Goal: Task Accomplishment & Management: Manage account settings

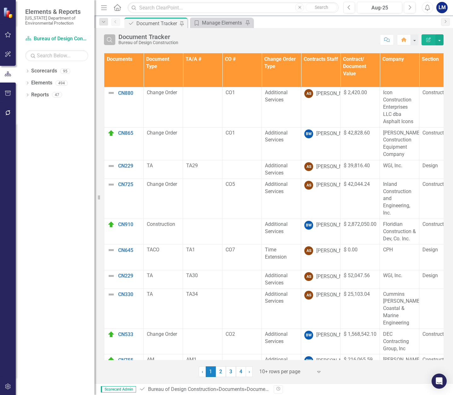
click at [111, 38] on icon "Search" at bounding box center [109, 40] width 7 height 6
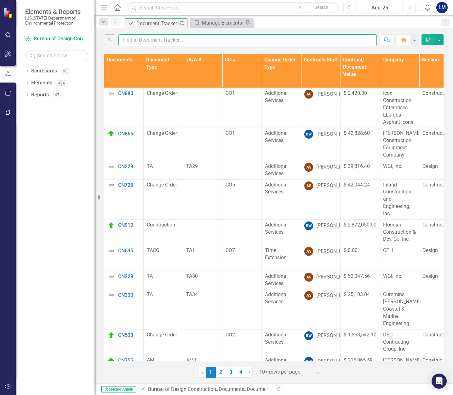
click at [128, 38] on input "text" at bounding box center [248, 40] width 258 height 12
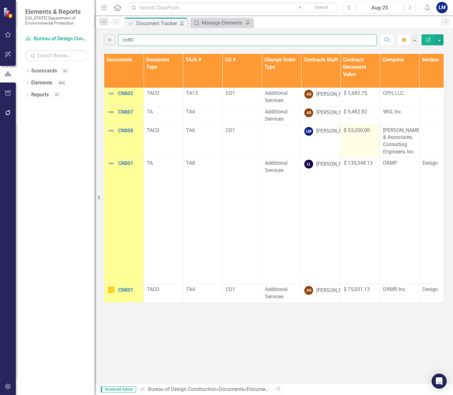
type input "cn80"
click at [361, 141] on td "$ 53,200.00" at bounding box center [360, 141] width 39 height 33
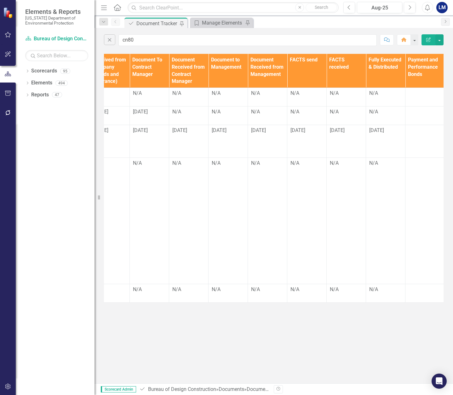
scroll to position [0, 803]
click at [408, 136] on td at bounding box center [423, 141] width 39 height 33
click at [413, 136] on td at bounding box center [423, 141] width 39 height 33
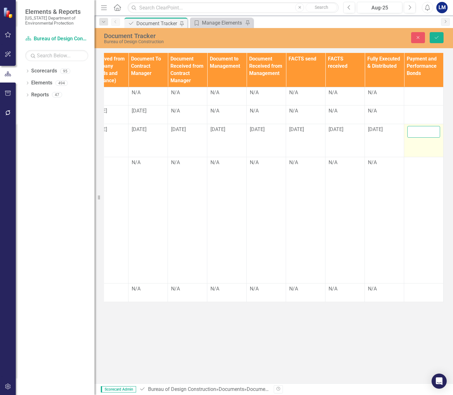
drag, startPoint x: 413, startPoint y: 136, endPoint x: 415, endPoint y: 131, distance: 5.1
click at [415, 131] on input "text" at bounding box center [424, 132] width 33 height 12
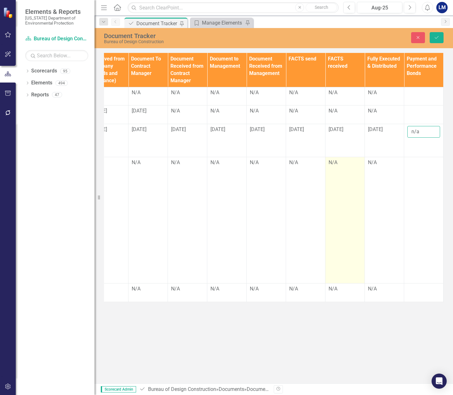
type input "n/a"
click at [344, 196] on td "N/A" at bounding box center [345, 220] width 39 height 126
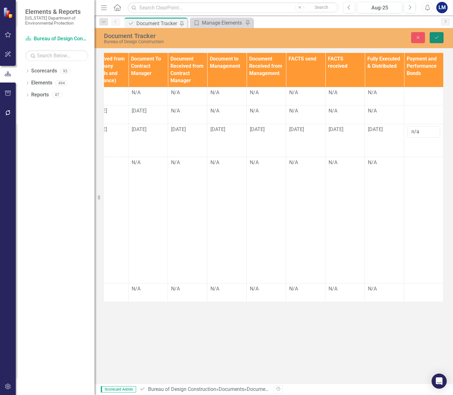
click at [440, 36] on button "Save" at bounding box center [437, 37] width 14 height 11
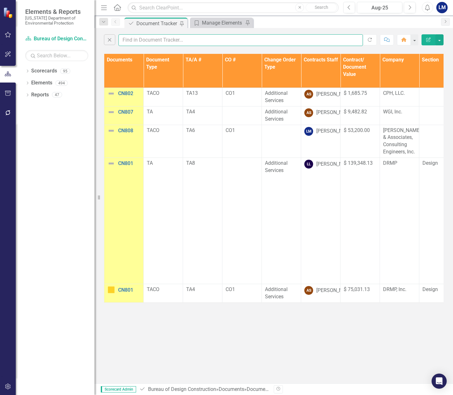
click at [131, 39] on input "text" at bounding box center [241, 40] width 245 height 12
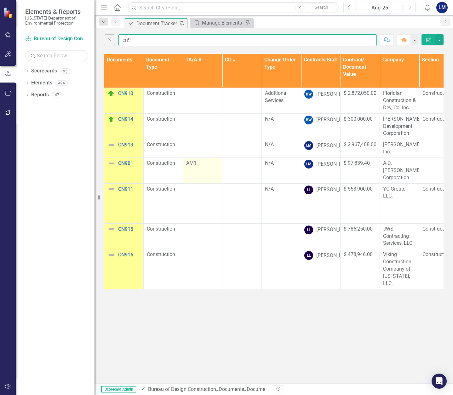
type input "cn9"
click at [199, 168] on td "AM1" at bounding box center [202, 171] width 39 height 26
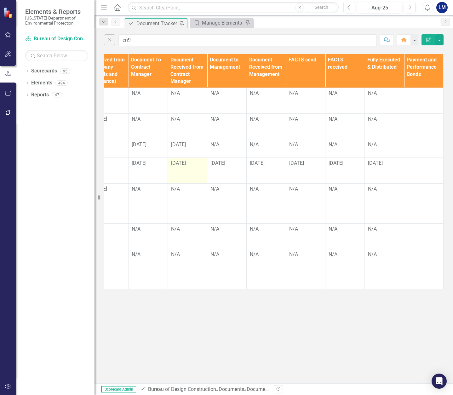
click at [197, 170] on td "[DATE]" at bounding box center [187, 171] width 39 height 26
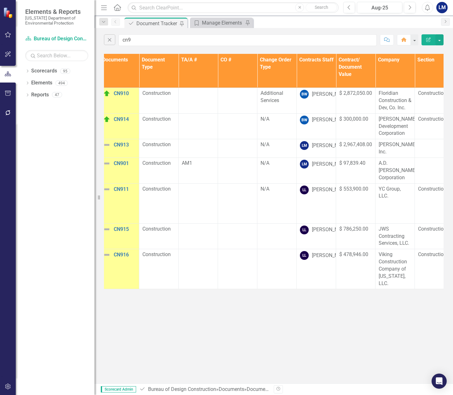
scroll to position [0, 0]
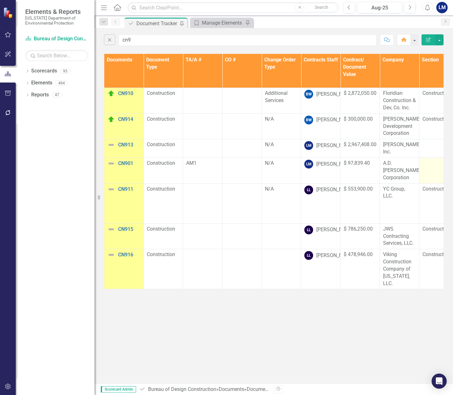
click at [425, 168] on td at bounding box center [439, 171] width 39 height 26
click at [426, 166] on div at bounding box center [439, 164] width 33 height 8
click at [236, 167] on div at bounding box center [242, 164] width 33 height 8
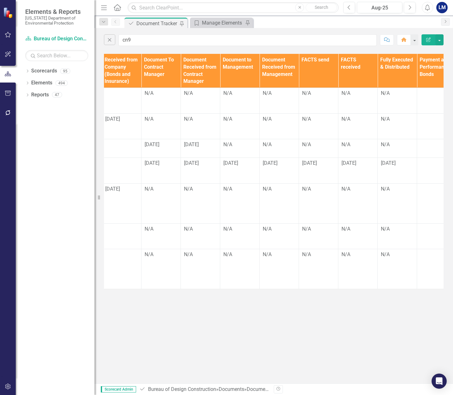
scroll to position [0, 803]
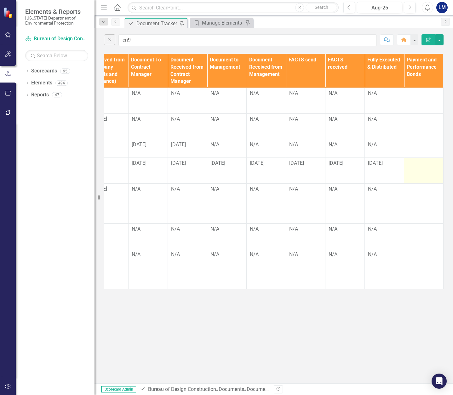
click at [423, 164] on div at bounding box center [424, 164] width 33 height 8
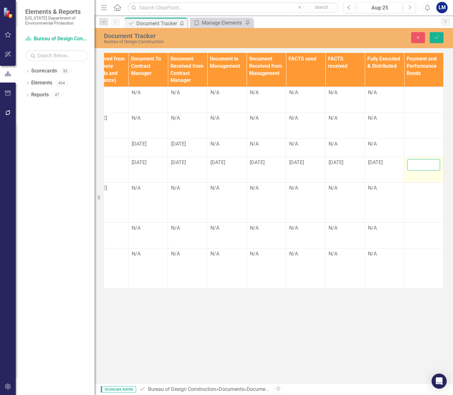
click at [423, 164] on input "text" at bounding box center [424, 165] width 33 height 12
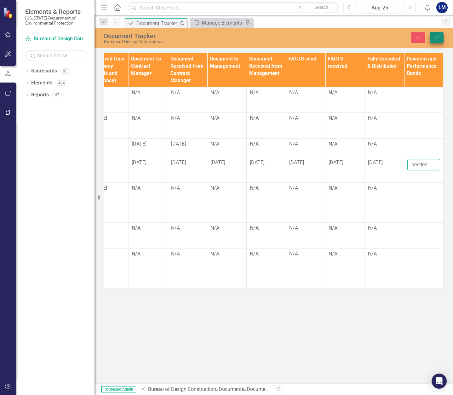
type input "needed"
click at [437, 36] on icon "Save" at bounding box center [437, 37] width 6 height 4
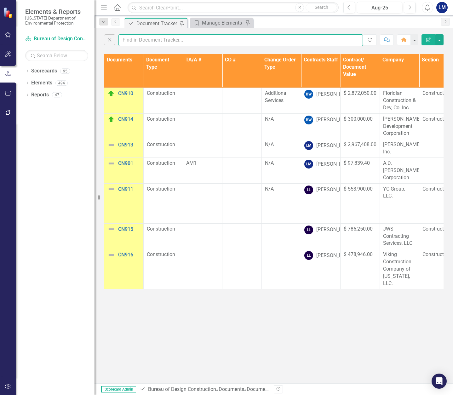
click at [132, 40] on input "text" at bounding box center [241, 40] width 245 height 12
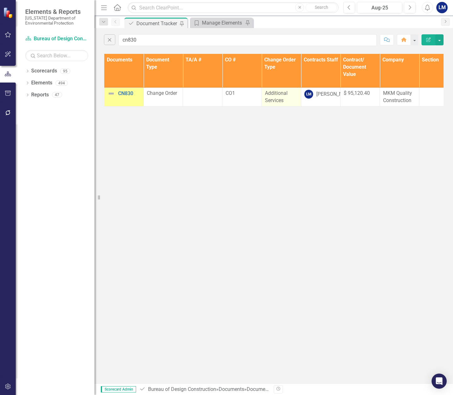
click at [275, 96] on span "Additional Services" at bounding box center [276, 96] width 23 height 13
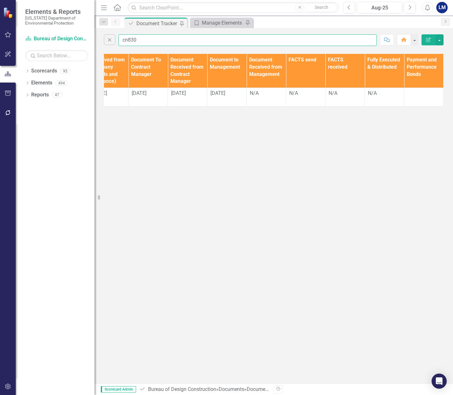
click at [138, 38] on input "cn830" at bounding box center [248, 40] width 258 height 12
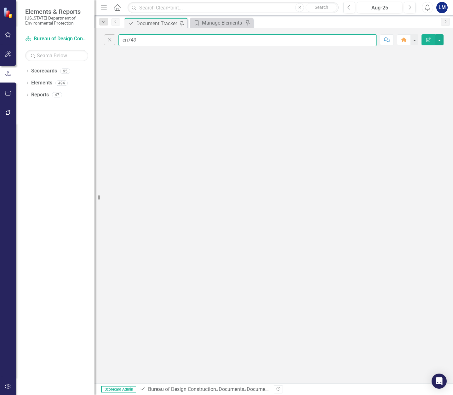
scroll to position [0, 0]
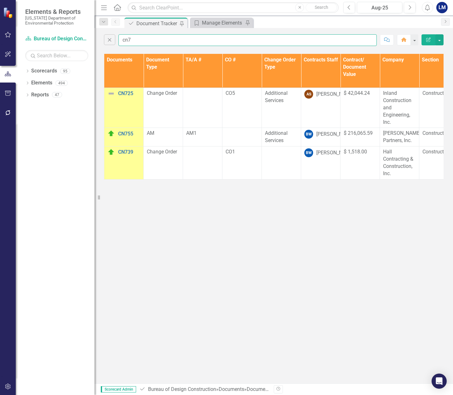
type input "cn7"
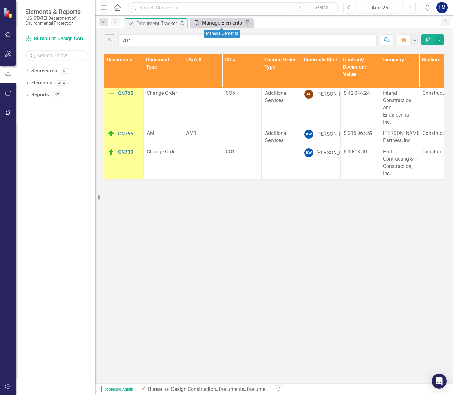
click at [220, 21] on div "Manage Elements" at bounding box center [223, 23] width 42 height 8
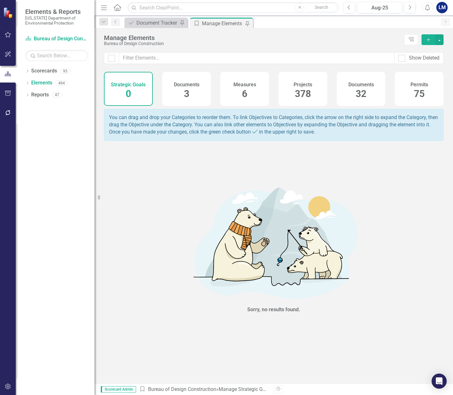
click at [365, 90] on span "32" at bounding box center [361, 93] width 11 height 11
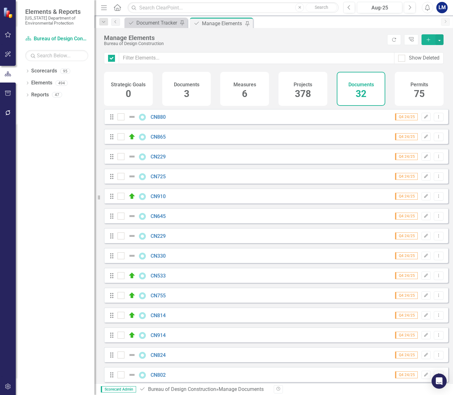
checkbox input "false"
click at [429, 38] on icon "button" at bounding box center [428, 39] width 3 height 3
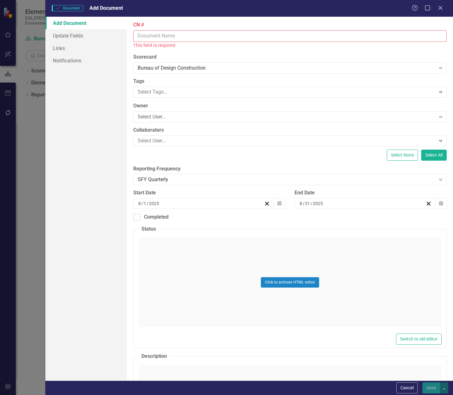
click at [150, 37] on input "CN #" at bounding box center [290, 36] width 314 height 12
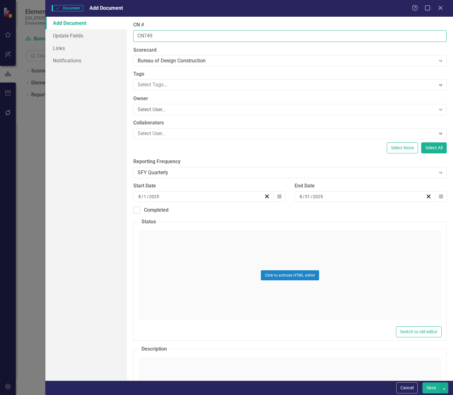
type input "CN749"
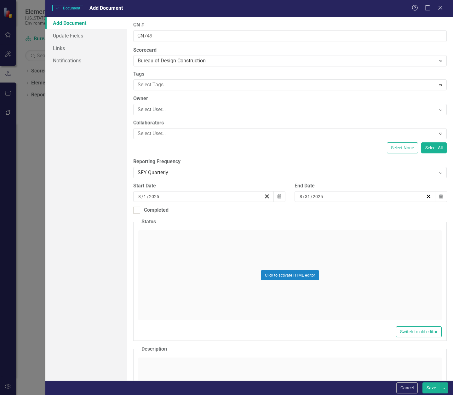
click at [176, 250] on div "Click to activate HTML editor" at bounding box center [290, 275] width 304 height 90
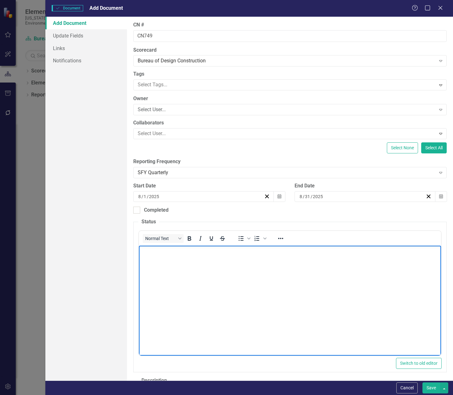
click at [165, 262] on body "Rich Text Area. Press ALT-0 for help." at bounding box center [290, 293] width 302 height 95
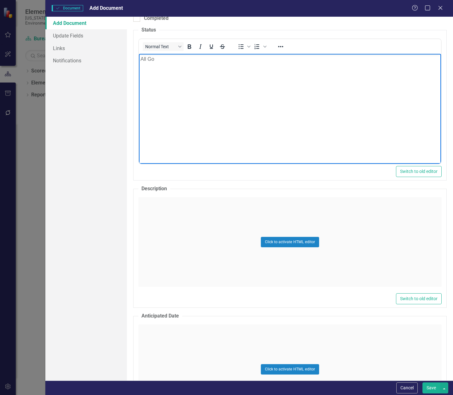
scroll to position [252, 0]
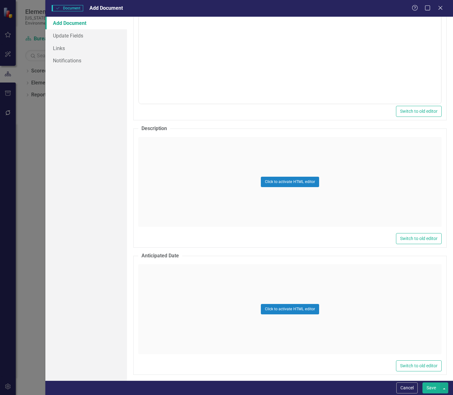
click at [412, 209] on div "Click to activate HTML editor" at bounding box center [290, 182] width 304 height 90
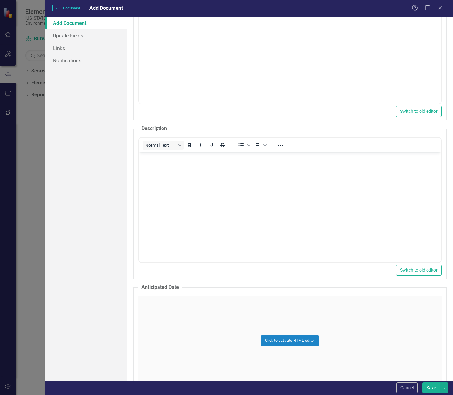
scroll to position [0, 0]
click at [161, 169] on body "Rich Text Area. Press ALT-0 for help." at bounding box center [290, 200] width 302 height 95
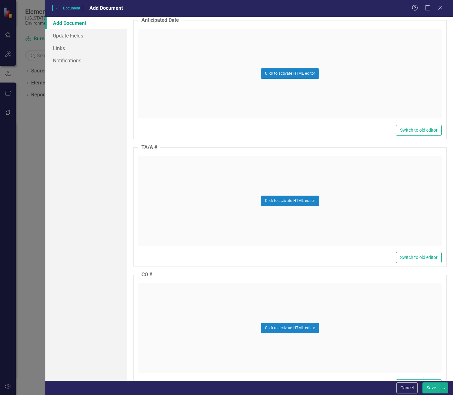
scroll to position [536, 0]
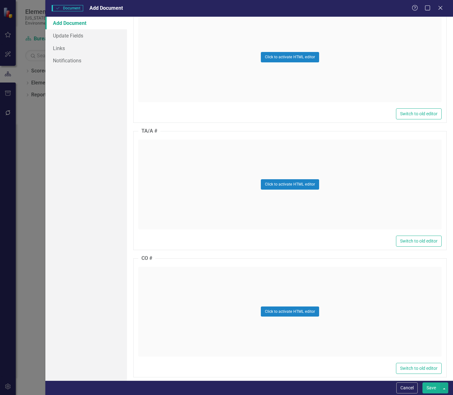
click at [158, 151] on div "Click to activate HTML editor" at bounding box center [290, 185] width 304 height 90
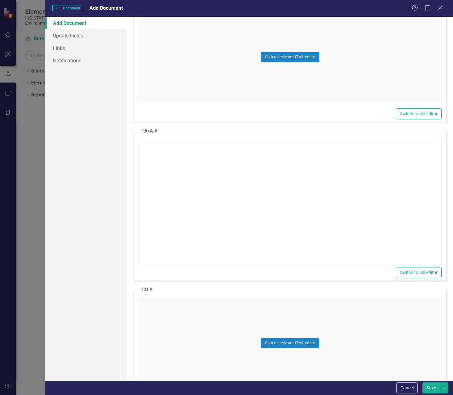
scroll to position [0, 0]
click at [156, 164] on p "Rich Text Area. Press ALT-0 for help." at bounding box center [289, 160] width 299 height 8
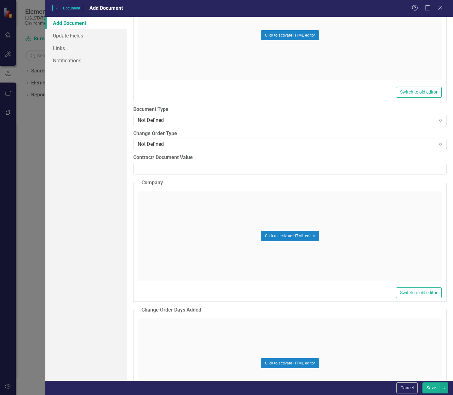
scroll to position [851, 0]
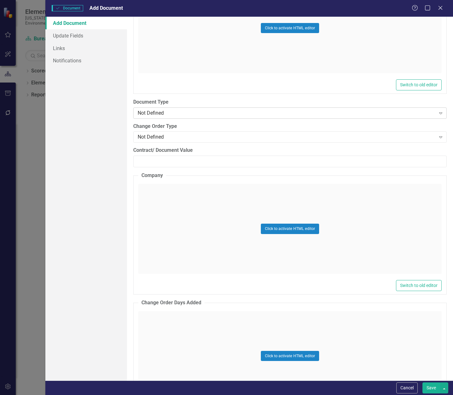
click at [175, 112] on div "Not Defined" at bounding box center [287, 112] width 298 height 7
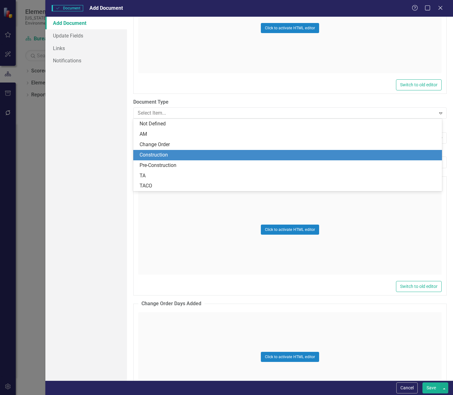
click at [177, 152] on div "Construction" at bounding box center [289, 155] width 299 height 7
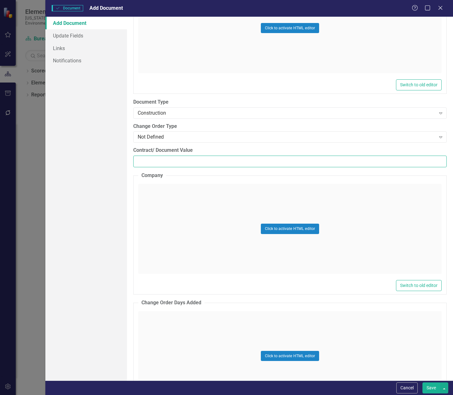
click at [176, 162] on input "Contract/ Document Value" at bounding box center [290, 162] width 314 height 12
click at [154, 159] on input "Contract/ Document Value" at bounding box center [290, 162] width 314 height 12
paste input "7222986.80"
type input "7222986.80"
click at [161, 192] on div "Click to activate HTML editor" at bounding box center [290, 229] width 304 height 90
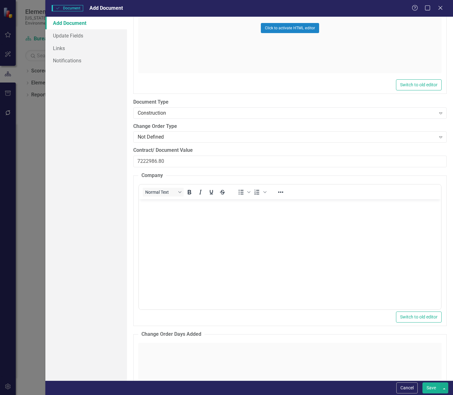
scroll to position [0, 0]
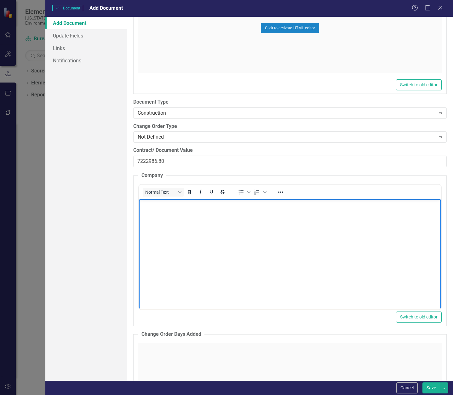
click at [155, 213] on body "Rich Text Area. Press ALT-0 for help." at bounding box center [290, 246] width 302 height 95
paste body "Rich Text Area. Press ALT-0 for help."
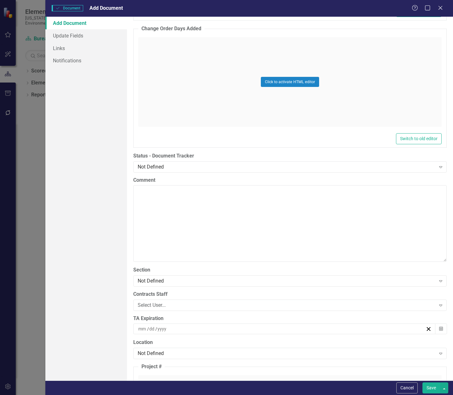
scroll to position [1166, 0]
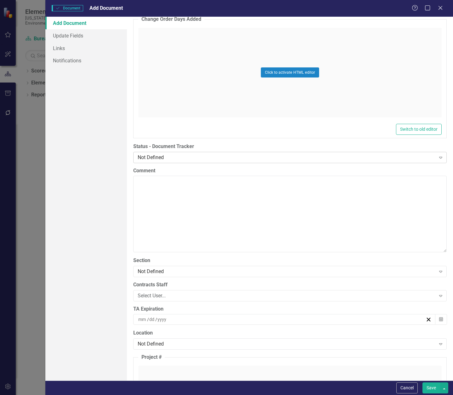
click at [173, 156] on div "Not Defined" at bounding box center [287, 157] width 298 height 7
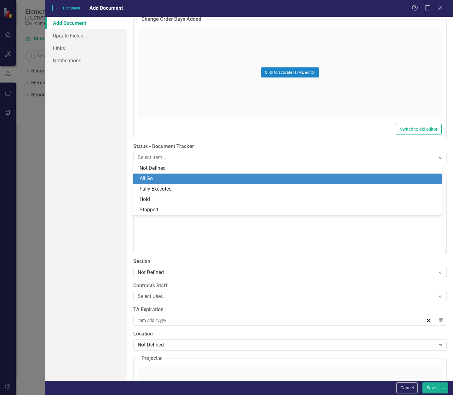
click at [174, 182] on div "All Go" at bounding box center [289, 178] width 299 height 7
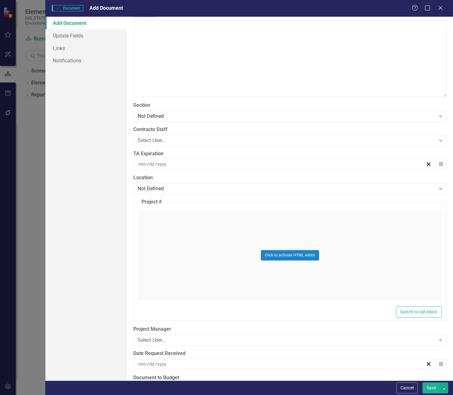
scroll to position [1324, 0]
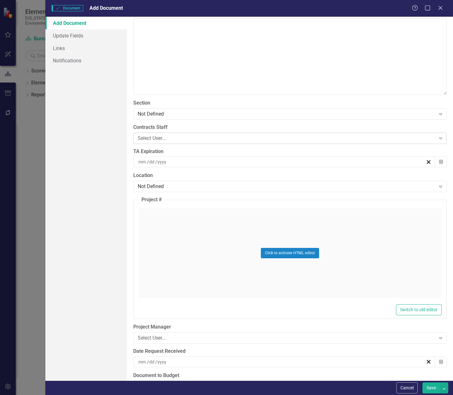
click at [168, 136] on div "Select User..." at bounding box center [287, 138] width 298 height 7
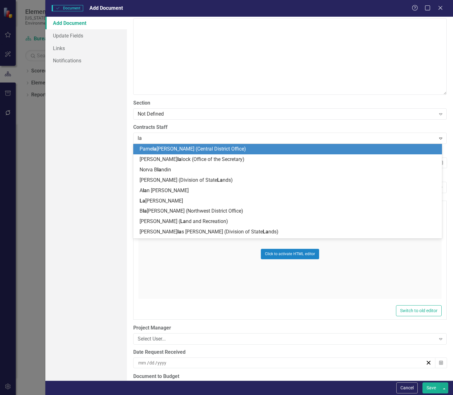
type input "[PERSON_NAME]"
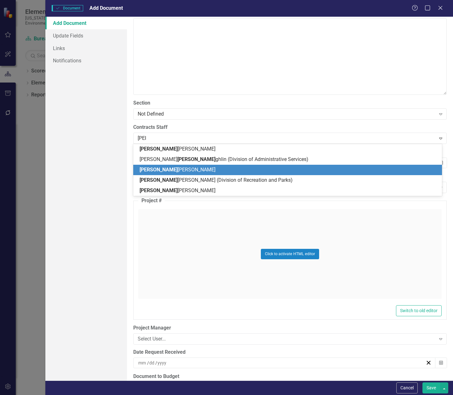
click at [177, 171] on span "[PERSON_NAME] [PERSON_NAME]" at bounding box center [178, 170] width 76 height 6
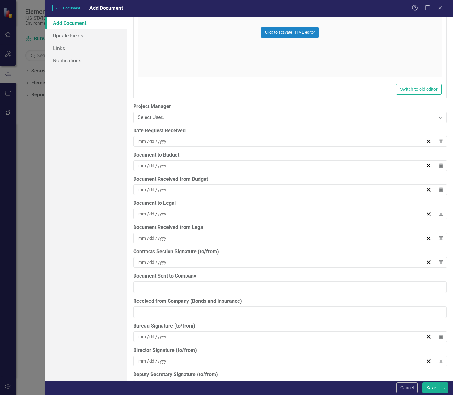
scroll to position [1576, 0]
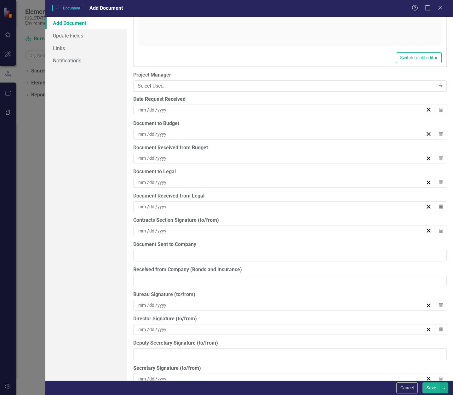
click at [167, 111] on div "/ /" at bounding box center [281, 110] width 288 height 6
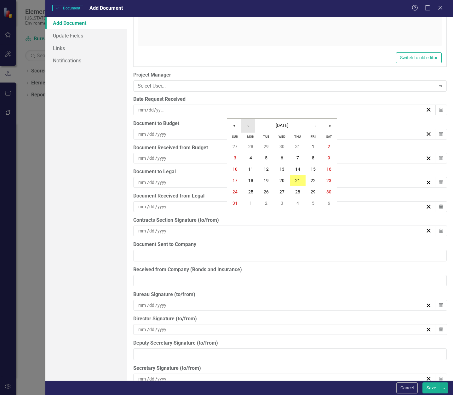
click at [251, 126] on button "‹" at bounding box center [248, 126] width 14 height 14
click at [267, 168] on abbr "15" at bounding box center [266, 169] width 5 height 5
click at [180, 132] on div "/ /" at bounding box center [281, 134] width 288 height 6
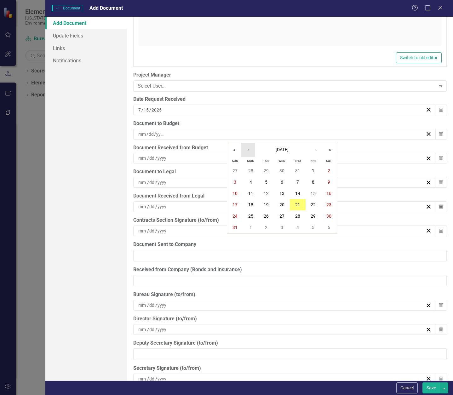
click at [252, 149] on button "‹" at bounding box center [248, 150] width 14 height 14
click at [284, 192] on abbr "16" at bounding box center [282, 193] width 5 height 5
click at [188, 156] on div "/ /" at bounding box center [281, 158] width 288 height 6
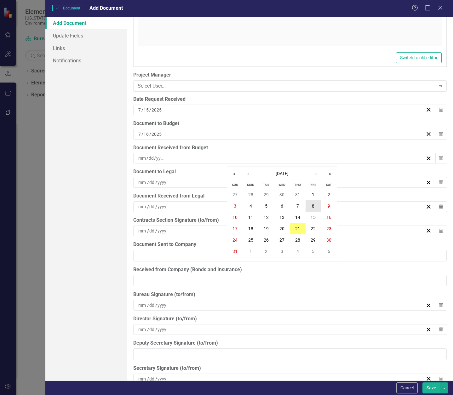
click at [310, 207] on button "8" at bounding box center [314, 205] width 16 height 11
click at [195, 183] on div "/ /" at bounding box center [281, 182] width 288 height 6
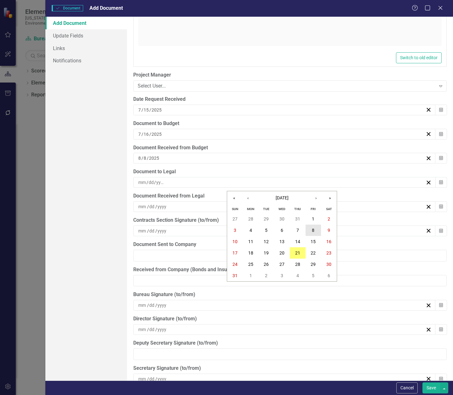
click at [316, 230] on button "8" at bounding box center [314, 230] width 16 height 11
click at [187, 207] on div "/ /" at bounding box center [281, 207] width 288 height 6
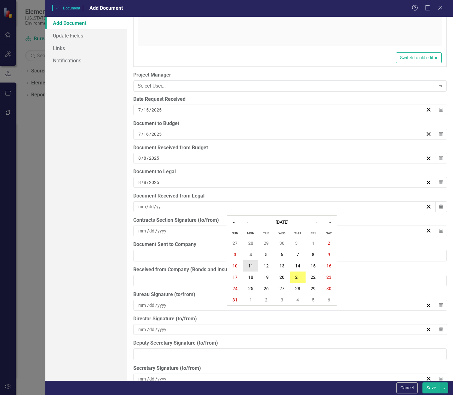
click at [251, 266] on abbr "11" at bounding box center [250, 266] width 5 height 5
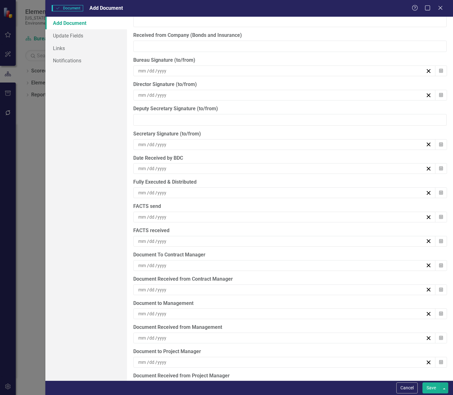
scroll to position [1831, 0]
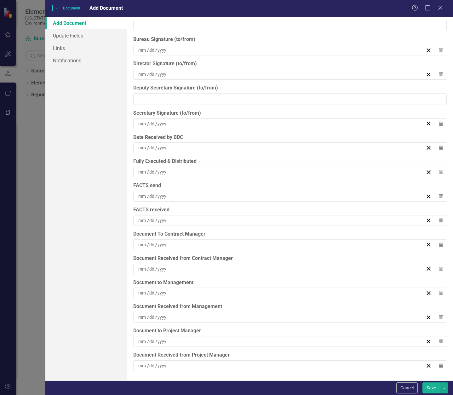
drag, startPoint x: 217, startPoint y: 245, endPoint x: 175, endPoint y: 243, distance: 41.6
click at [175, 243] on div "/ /" at bounding box center [281, 245] width 288 height 6
click at [251, 303] on abbr "11" at bounding box center [250, 304] width 5 height 5
click at [431, 390] on button "Save" at bounding box center [432, 388] width 18 height 11
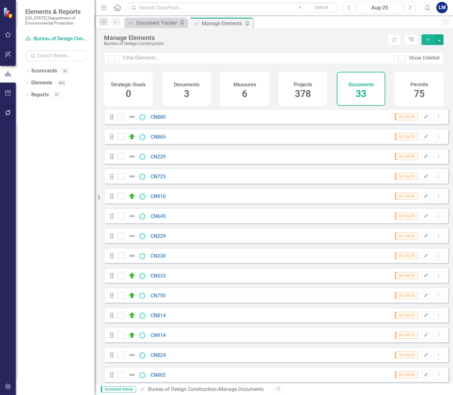
click at [331, 33] on div "Manage Elements Bureau of Design Construction Refresh Tree Explorer Add" at bounding box center [274, 40] width 359 height 24
click at [148, 24] on div "Document Tracker" at bounding box center [157, 23] width 42 height 8
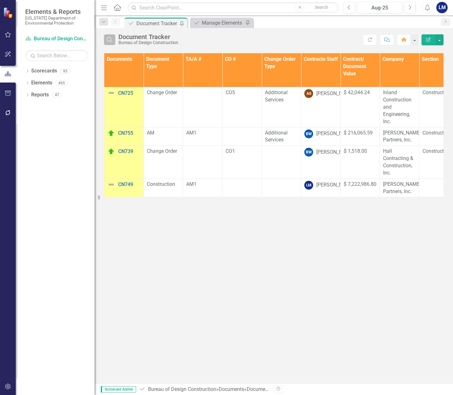
click at [112, 40] on icon "Search" at bounding box center [109, 40] width 7 height 6
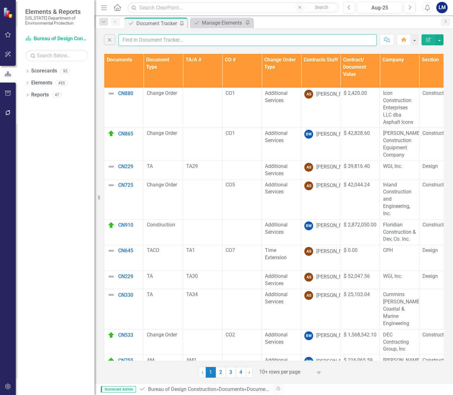
click at [135, 41] on input "text" at bounding box center [248, 40] width 258 height 12
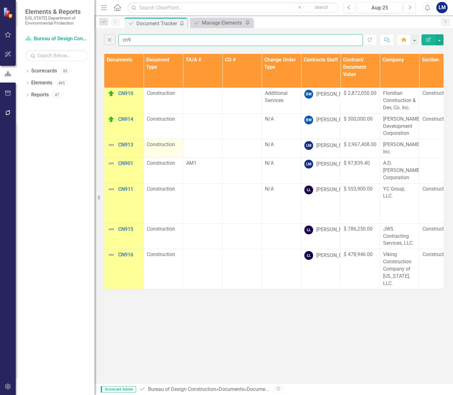
type input "cn9"
click at [174, 147] on span "Construction" at bounding box center [161, 145] width 28 height 6
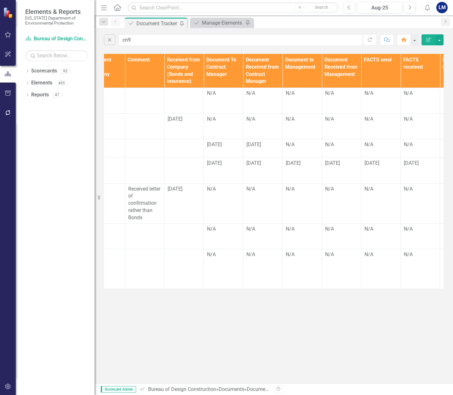
scroll to position [0, 747]
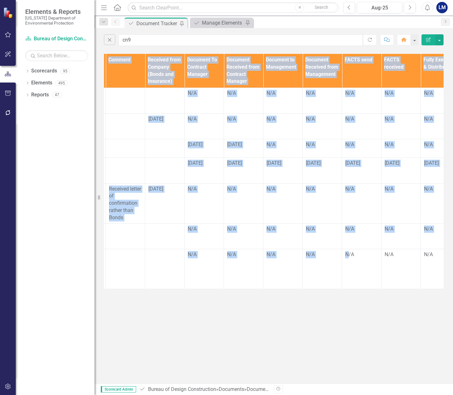
drag, startPoint x: 348, startPoint y: 275, endPoint x: 306, endPoint y: 276, distance: 41.6
click at [306, 276] on div "Documents Document Type TA/A # CO # Change Order Type Contracts Staff Contract/…" at bounding box center [274, 172] width 340 height 236
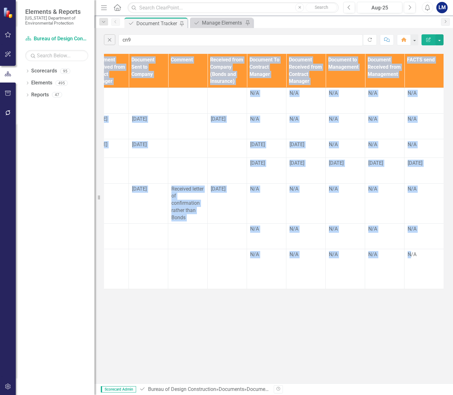
scroll to position [0, 670]
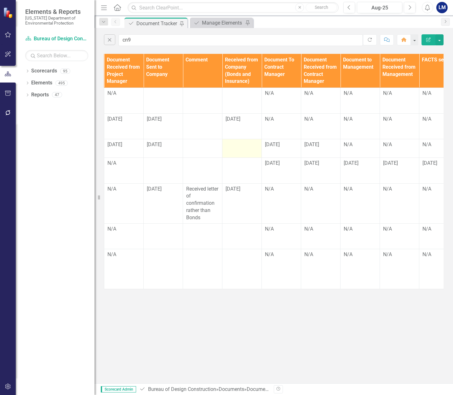
click at [239, 145] on div at bounding box center [242, 145] width 33 height 8
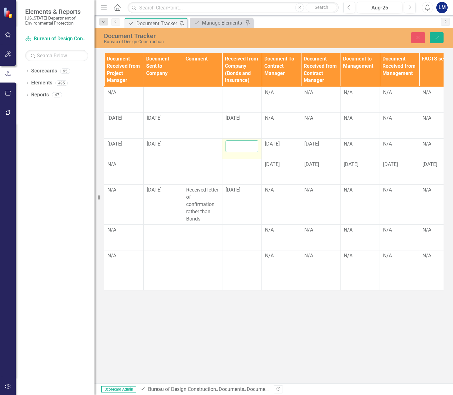
click at [239, 145] on input "text" at bounding box center [242, 147] width 33 height 12
click at [231, 147] on input "[DATE]" at bounding box center [242, 147] width 33 height 12
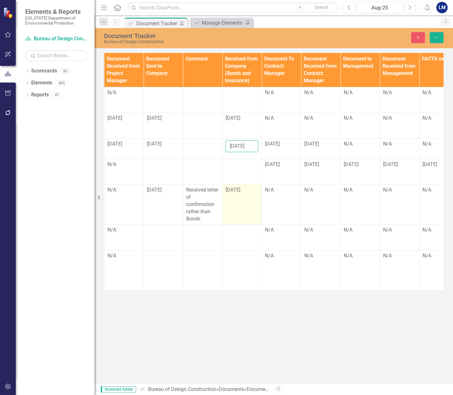
type input "[DATE]"
click at [261, 199] on td "08/07/2025" at bounding box center [242, 205] width 39 height 40
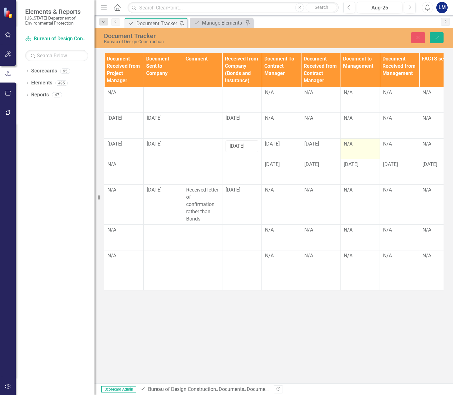
click at [363, 146] on div "N/A" at bounding box center [360, 144] width 33 height 7
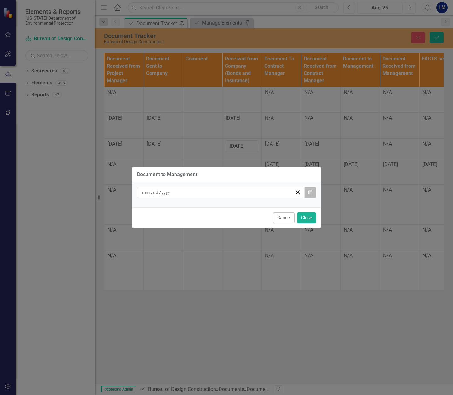
click at [307, 195] on button "Calendar" at bounding box center [310, 192] width 12 height 11
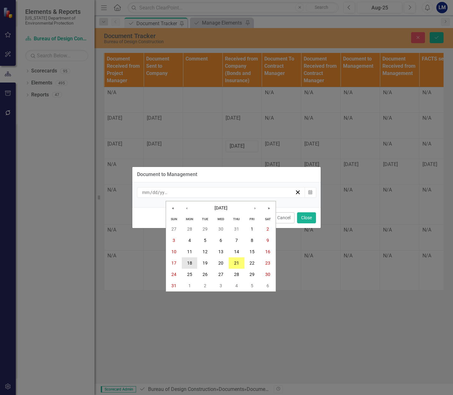
click at [192, 264] on abbr "18" at bounding box center [189, 263] width 5 height 5
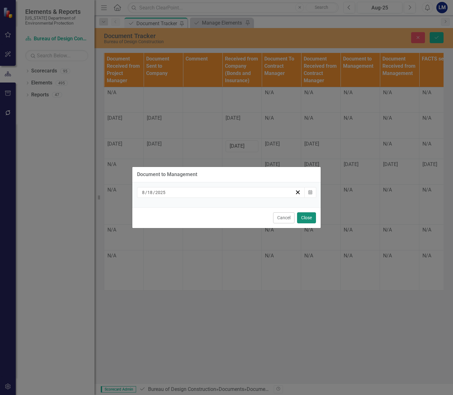
click at [304, 220] on button "Close" at bounding box center [306, 217] width 19 height 11
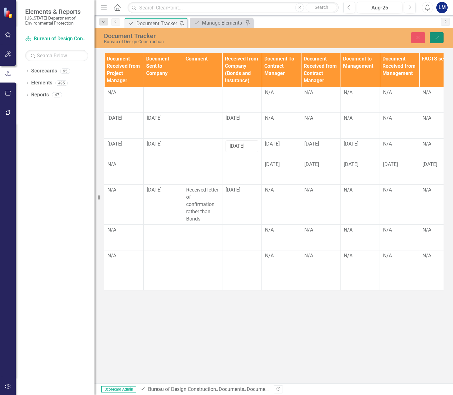
click at [436, 38] on icon "submit" at bounding box center [437, 37] width 4 height 3
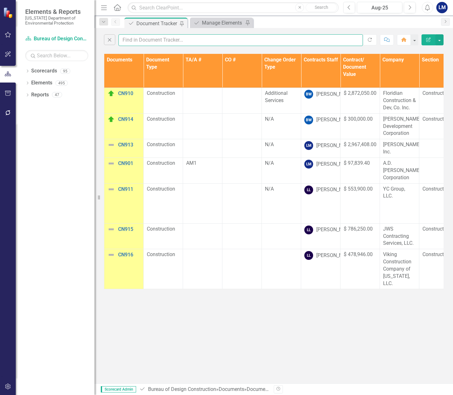
click at [142, 40] on input "text" at bounding box center [241, 40] width 245 height 12
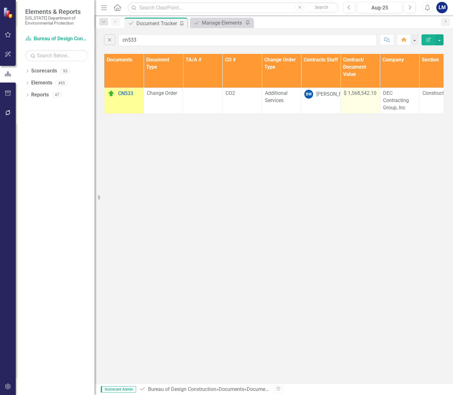
click at [368, 107] on td "$ 1,568,542.10" at bounding box center [360, 101] width 39 height 26
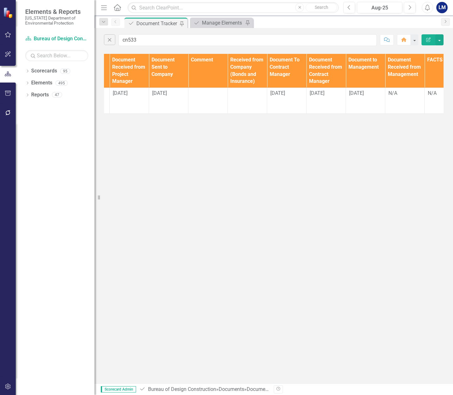
scroll to position [0, 652]
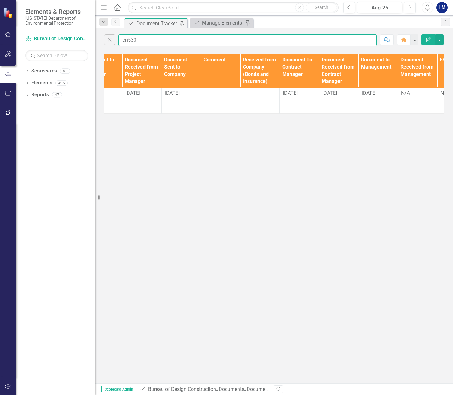
click at [143, 39] on input "cn533" at bounding box center [248, 40] width 258 height 12
type input "cn69"
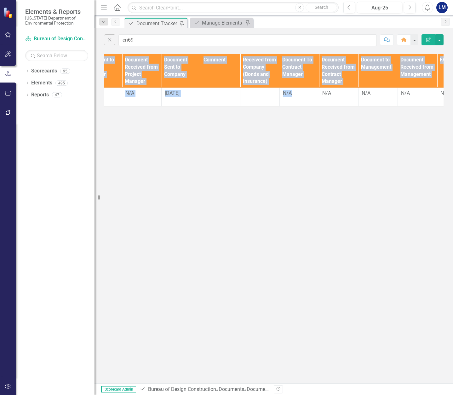
drag, startPoint x: 313, startPoint y: 106, endPoint x: 275, endPoint y: 109, distance: 37.3
click at [275, 107] on div "Documents Document Type TA/A # CO # Change Order Type Contracts Staff Contract/…" at bounding box center [274, 80] width 340 height 53
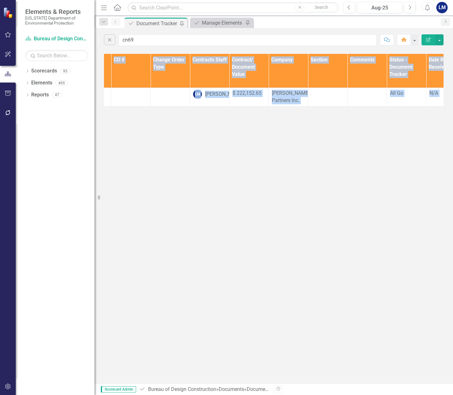
scroll to position [0, 0]
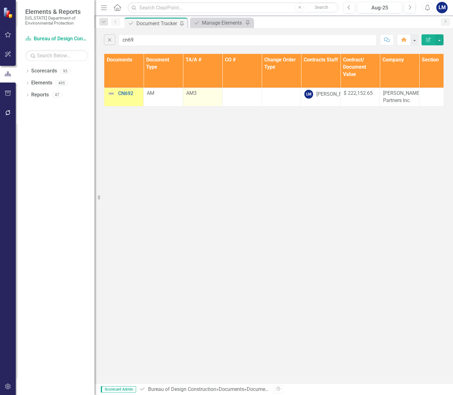
click at [204, 100] on td "AM3" at bounding box center [202, 97] width 39 height 19
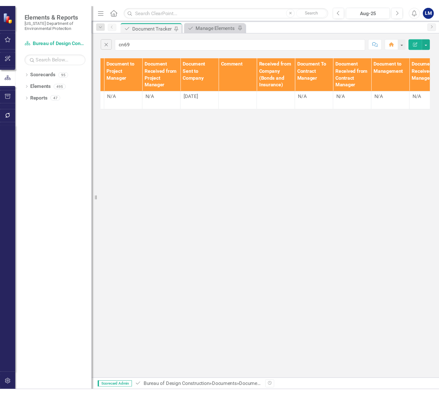
scroll to position [0, 687]
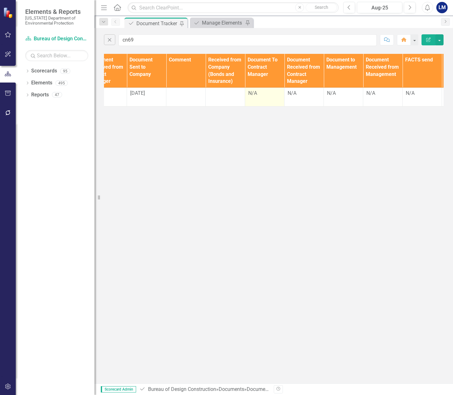
click at [264, 96] on div "N/A" at bounding box center [264, 93] width 33 height 7
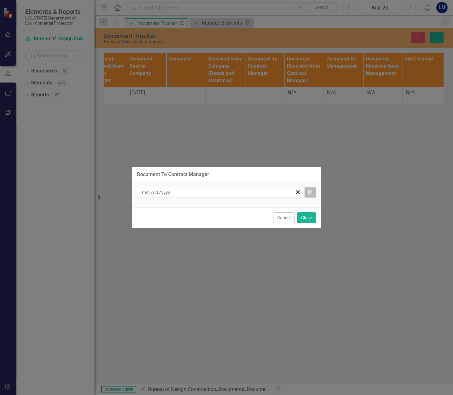
click at [310, 192] on icon "button" at bounding box center [311, 192] width 4 height 4
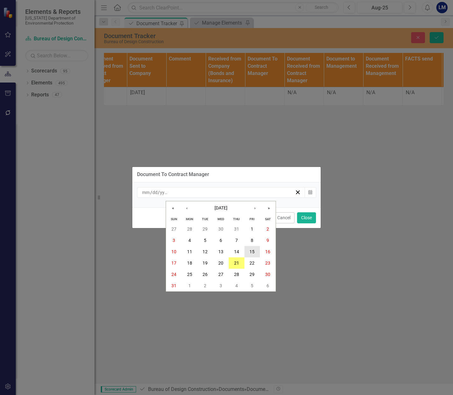
click at [254, 254] on abbr "15" at bounding box center [252, 251] width 5 height 5
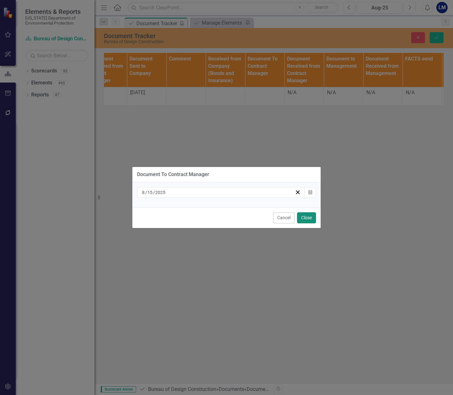
click at [308, 217] on button "Close" at bounding box center [306, 217] width 19 height 11
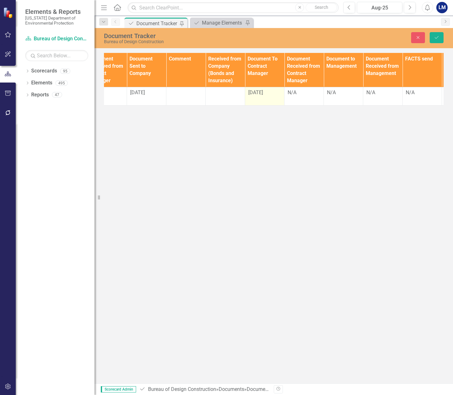
click at [269, 92] on div "[DATE]" at bounding box center [264, 92] width 33 height 7
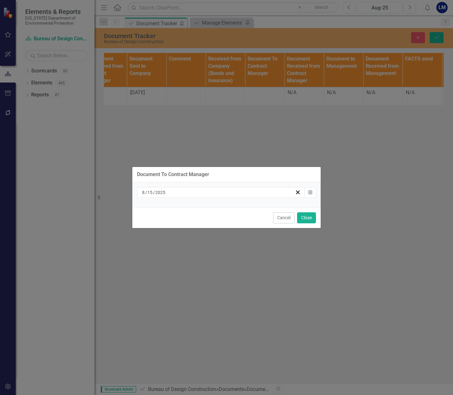
click at [177, 192] on div "8 / 15 / 2025" at bounding box center [218, 192] width 154 height 6
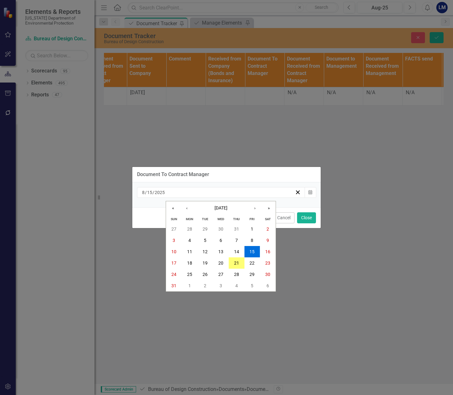
click at [174, 192] on div "2025-08-15 8 / 15 / 2025" at bounding box center [218, 192] width 154 height 6
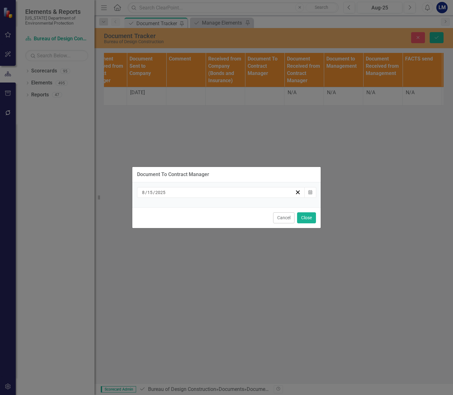
click at [165, 192] on input "2025" at bounding box center [160, 192] width 11 height 6
type input "2025"
click at [298, 192] on line "button" at bounding box center [297, 192] width 3 height 3
click at [306, 218] on button "Close" at bounding box center [306, 217] width 19 height 11
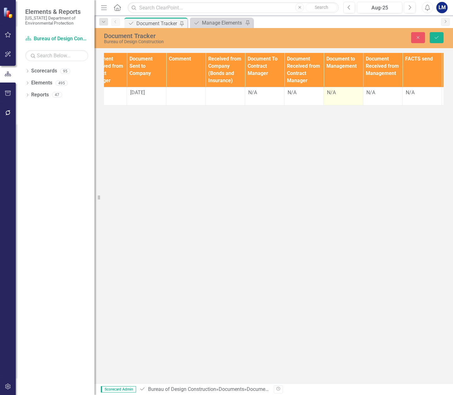
click at [345, 93] on div "N/A" at bounding box center [343, 92] width 33 height 7
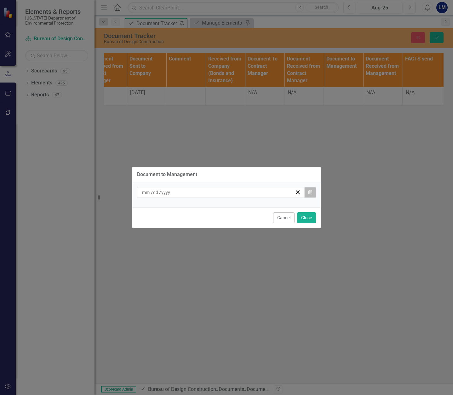
click at [308, 195] on button "Calendar" at bounding box center [310, 192] width 12 height 11
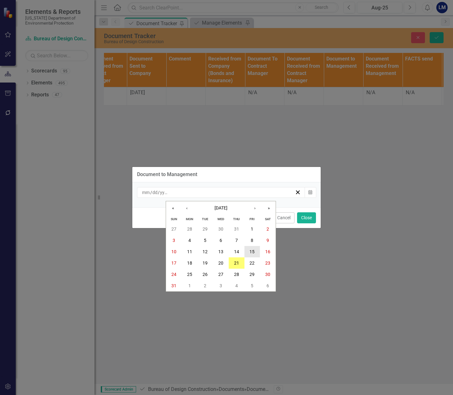
click at [251, 249] on abbr "15" at bounding box center [252, 251] width 5 height 5
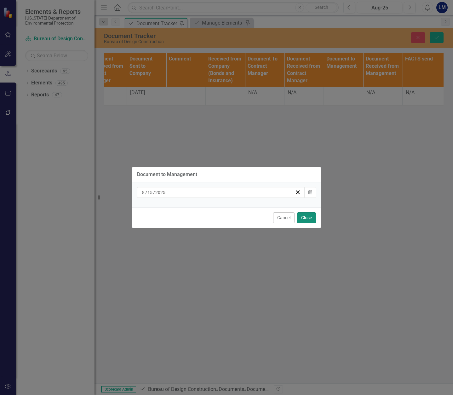
click at [304, 219] on button "Close" at bounding box center [306, 217] width 19 height 11
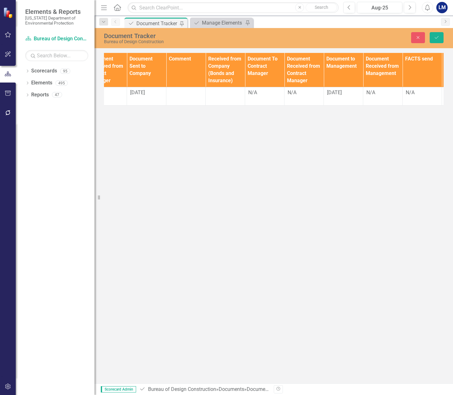
click at [333, 143] on div "Document Tracker Bureau of Design Construction Close Save Documents Document Ty…" at bounding box center [274, 206] width 359 height 356
click at [186, 97] on td at bounding box center [185, 96] width 39 height 19
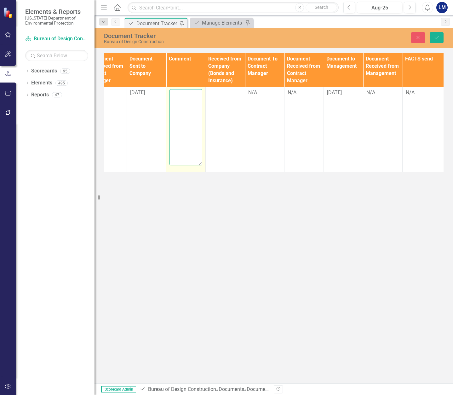
click at [186, 97] on textarea at bounding box center [186, 127] width 33 height 76
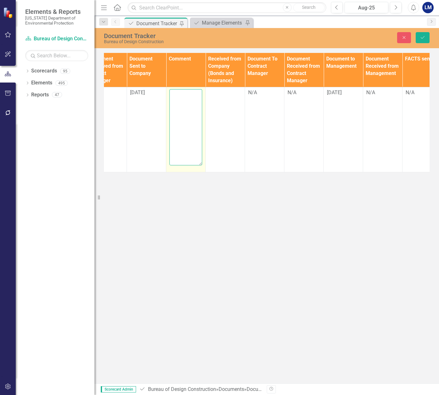
click at [186, 97] on textarea at bounding box center [186, 127] width 33 height 76
type textarea "rcvd E-verify, COI, rec bonds with CN692"
click at [425, 37] on icon "Save" at bounding box center [423, 37] width 6 height 4
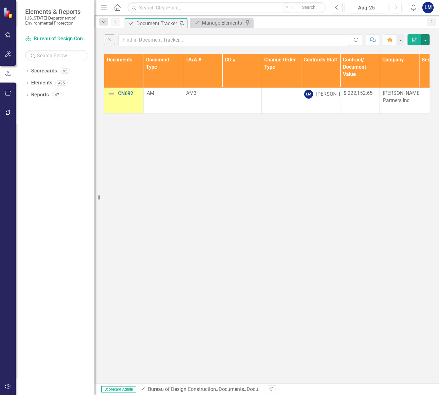
click at [425, 37] on button "button" at bounding box center [426, 39] width 8 height 11
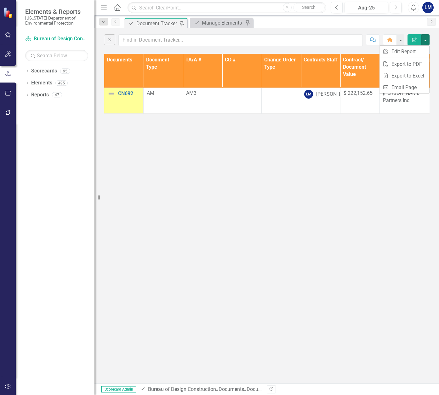
click at [417, 37] on button "Edit Report" at bounding box center [415, 39] width 14 height 11
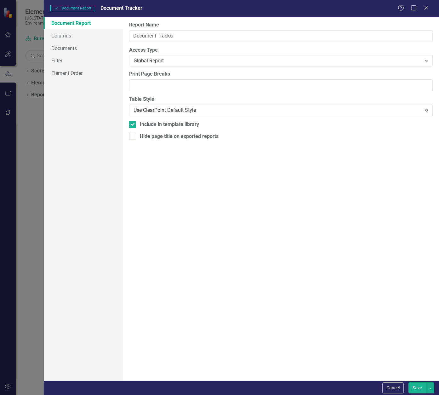
click at [423, 10] on div "Help Maximize Close" at bounding box center [415, 8] width 35 height 7
click at [427, 8] on icon at bounding box center [426, 7] width 5 height 5
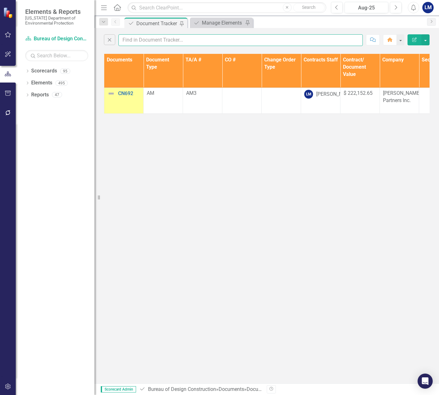
click at [164, 40] on input "text" at bounding box center [241, 40] width 245 height 12
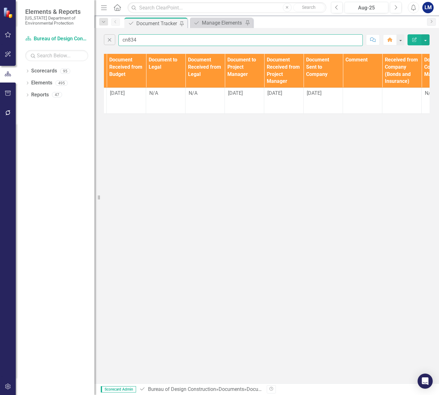
scroll to position [0, 508]
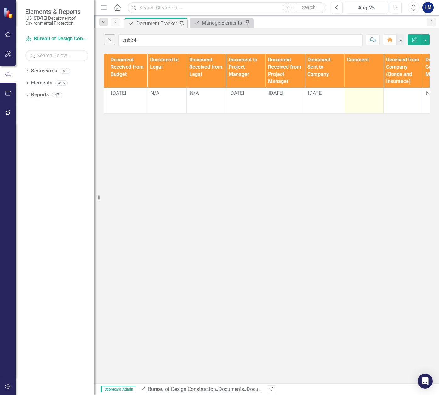
click at [362, 96] on div at bounding box center [364, 94] width 33 height 8
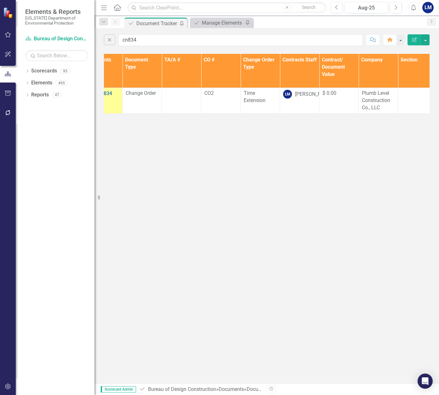
scroll to position [0, 0]
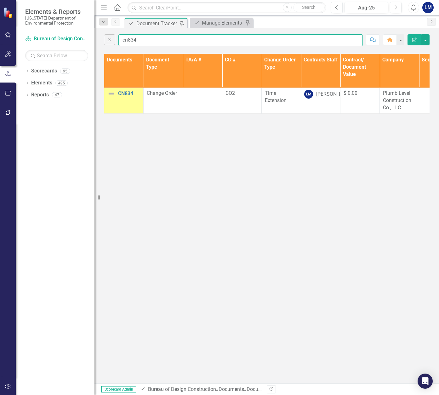
click at [139, 39] on input "cn834" at bounding box center [241, 40] width 245 height 12
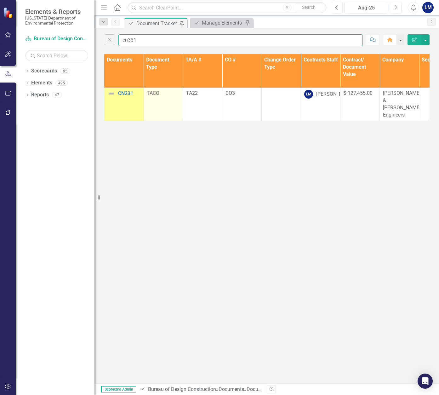
type input "cn331"
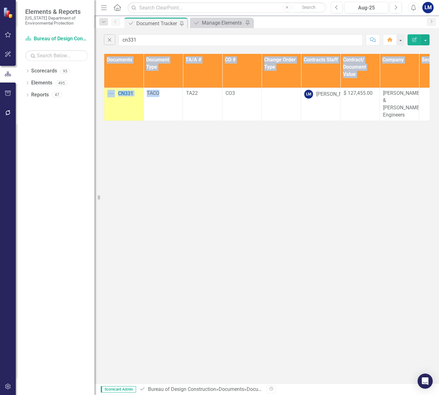
drag, startPoint x: 180, startPoint y: 113, endPoint x: 191, endPoint y: 118, distance: 12.4
click at [191, 118] on div "Documents Document Type TA/A # CO # Change Order Type Contracts Staff Contract/…" at bounding box center [267, 87] width 326 height 67
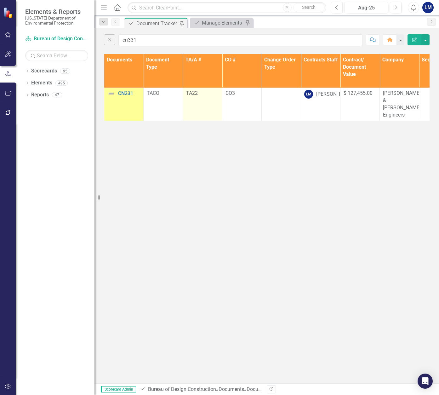
click at [184, 111] on td "TA22" at bounding box center [202, 104] width 39 height 33
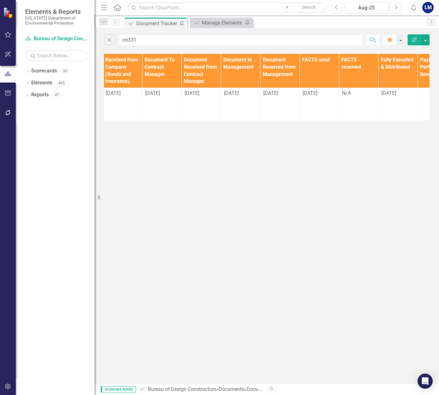
scroll to position [0, 817]
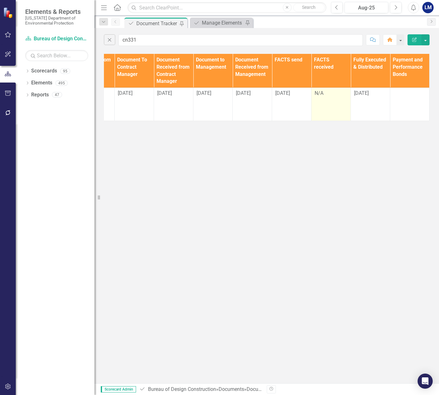
click at [327, 94] on div "N/A" at bounding box center [331, 93] width 33 height 7
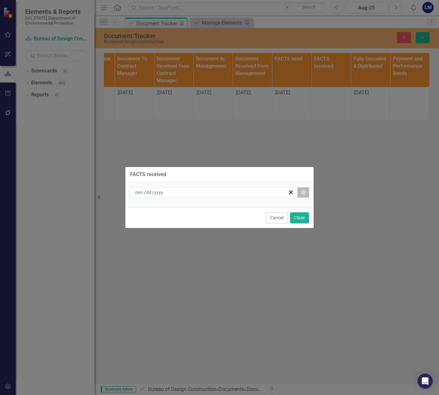
click at [302, 191] on icon "Calendar" at bounding box center [304, 192] width 4 height 4
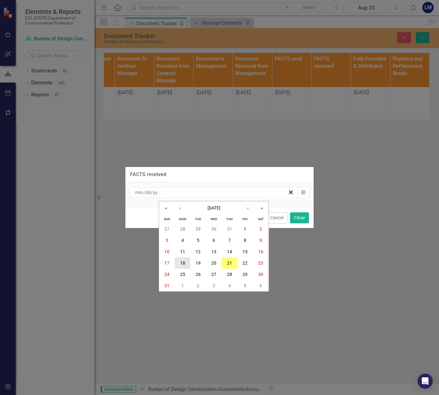
click at [183, 261] on abbr "18" at bounding box center [182, 263] width 5 height 5
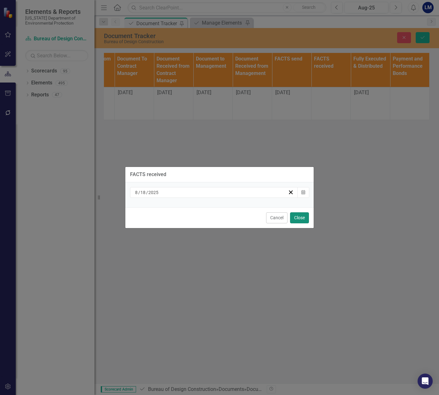
click at [299, 216] on button "Close" at bounding box center [299, 217] width 19 height 11
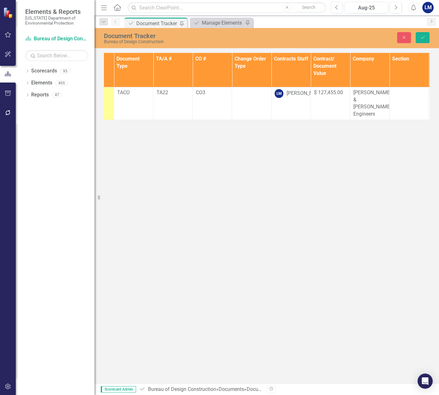
scroll to position [0, 0]
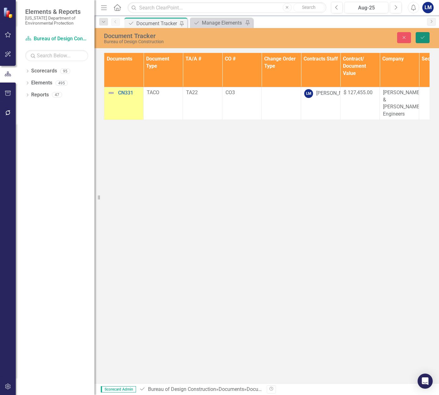
click at [424, 34] on button "Save" at bounding box center [423, 37] width 14 height 11
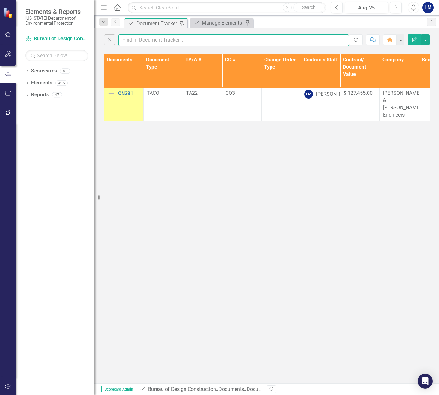
click at [195, 40] on input "text" at bounding box center [234, 40] width 231 height 12
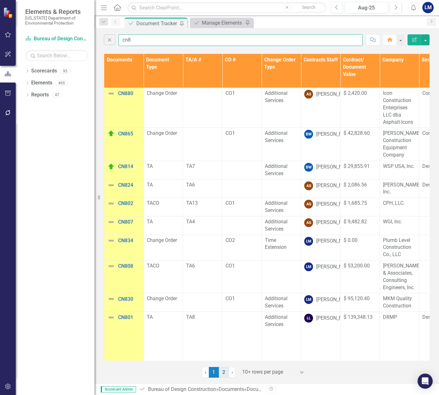
type input "cn8"
click at [226, 370] on link "2" at bounding box center [224, 372] width 10 height 11
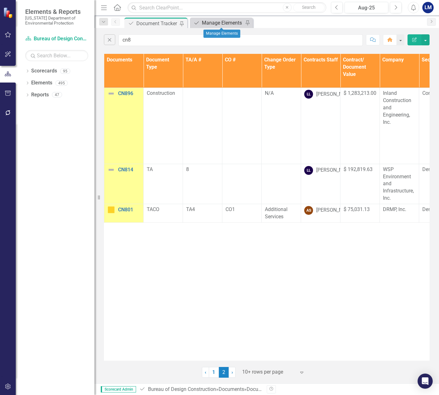
click at [224, 21] on div "Manage Elements" at bounding box center [223, 23] width 42 height 8
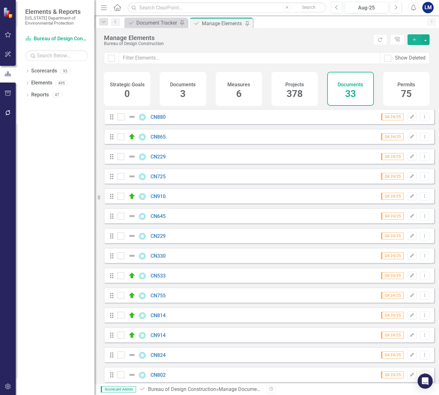
click at [351, 92] on span "33" at bounding box center [350, 93] width 11 height 11
click at [417, 40] on icon "Add" at bounding box center [415, 40] width 6 height 4
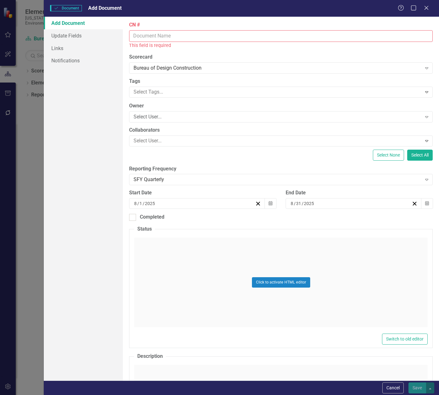
click at [176, 33] on input "CN #" at bounding box center [281, 36] width 304 height 12
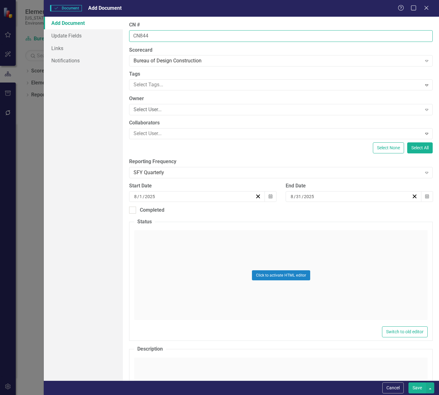
type input "CN844"
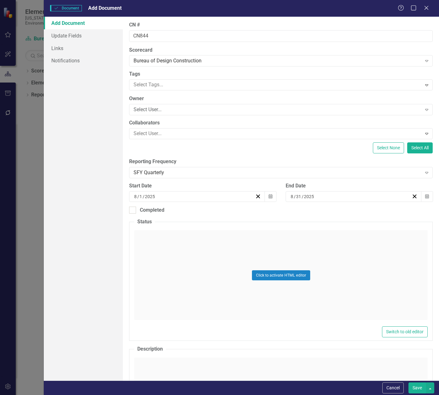
click at [160, 236] on div "Click to activate HTML editor" at bounding box center [281, 275] width 294 height 90
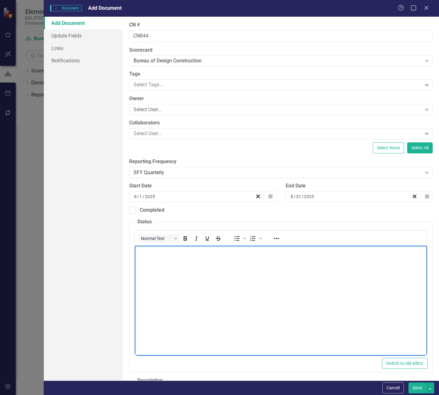
click at [162, 255] on body "Rich Text Area. Press ALT-0 for help." at bounding box center [281, 293] width 293 height 95
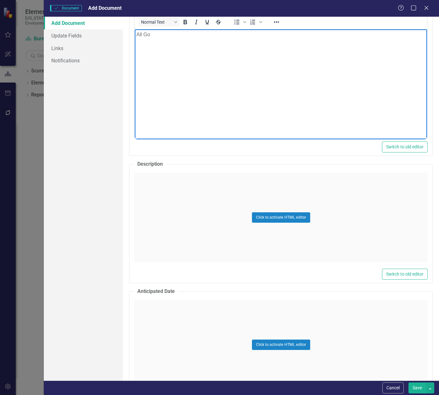
scroll to position [221, 0]
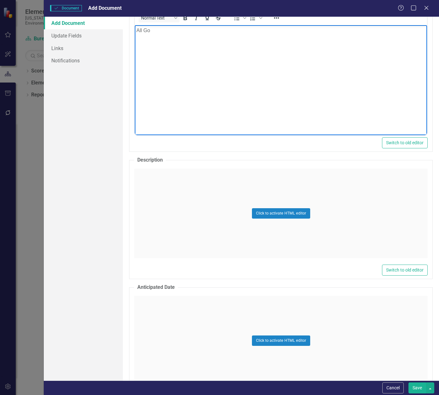
click at [160, 180] on div "Click to activate HTML editor" at bounding box center [281, 214] width 294 height 90
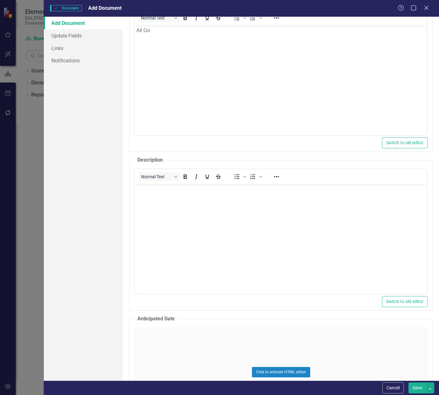
scroll to position [0, 0]
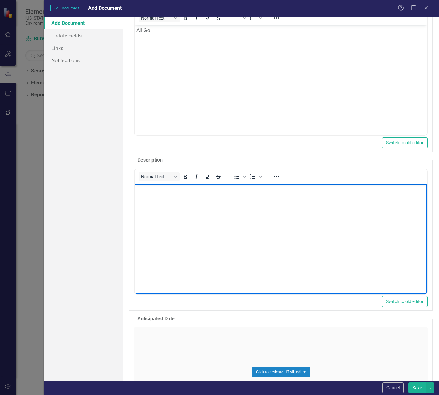
click at [154, 192] on p "Rich Text Area. Press ALT-0 for help." at bounding box center [280, 190] width 289 height 8
paste body "Rich Text Area. Press ALT-0 for help."
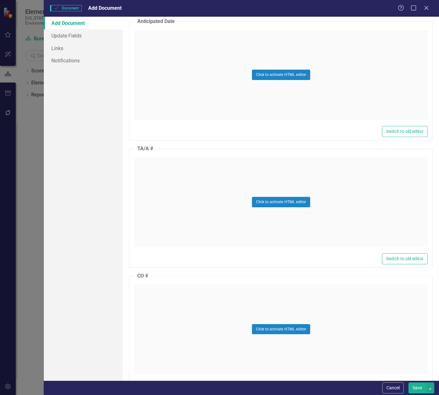
scroll to position [567, 0]
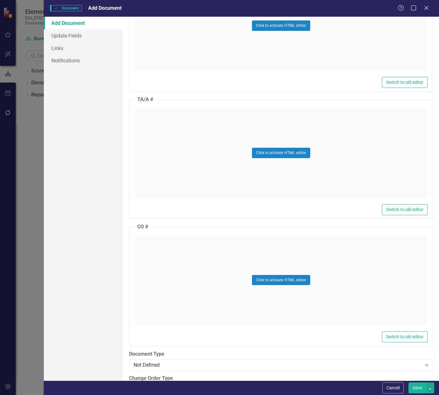
click at [156, 121] on div "Click to activate HTML editor" at bounding box center [281, 153] width 294 height 90
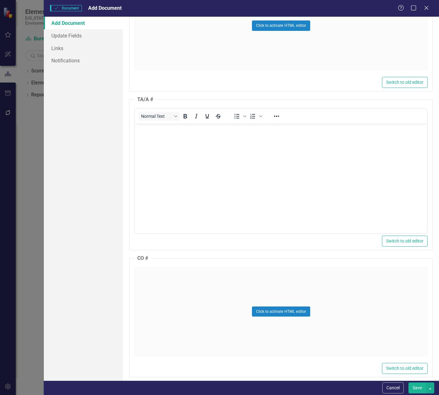
scroll to position [0, 0]
click at [157, 135] on body "Rich Text Area. Press ALT-0 for help." at bounding box center [281, 170] width 293 height 95
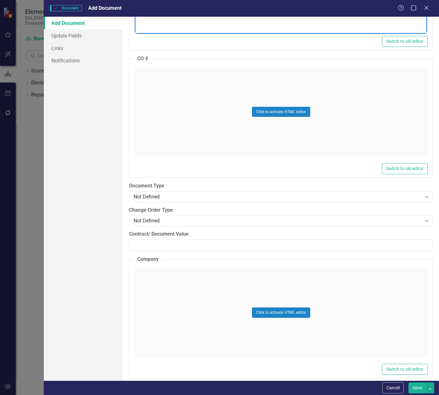
scroll to position [788, 0]
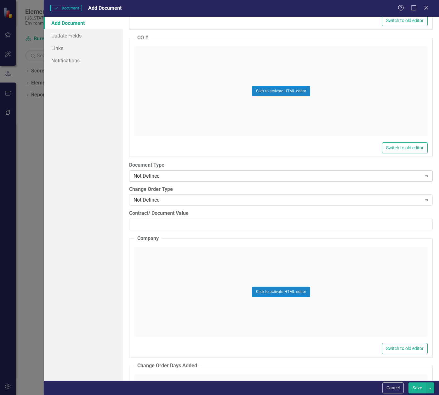
click at [165, 178] on div "Not Defined" at bounding box center [278, 175] width 288 height 7
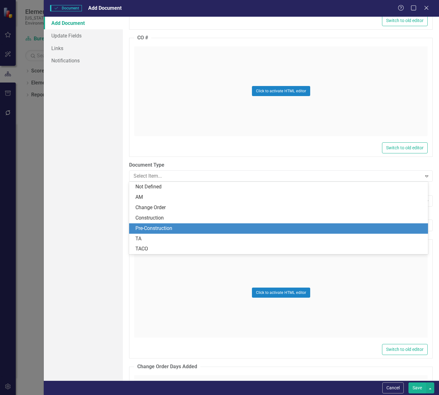
click at [175, 227] on div "Pre-Construction" at bounding box center [280, 228] width 289 height 7
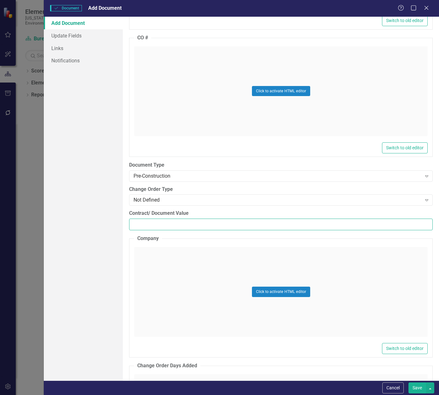
click at [155, 224] on input "Contract/ Document Value" at bounding box center [281, 225] width 304 height 12
paste input "10079.25"
type input "10079.25"
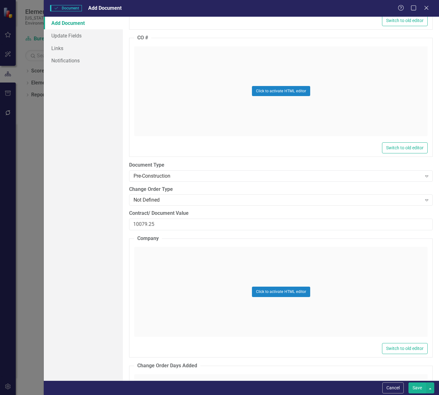
click at [148, 264] on div "Click to activate HTML editor" at bounding box center [281, 292] width 294 height 90
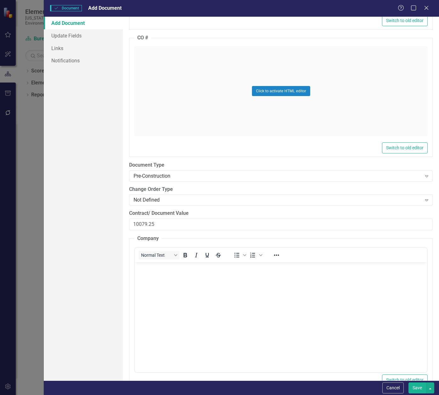
scroll to position [0, 0]
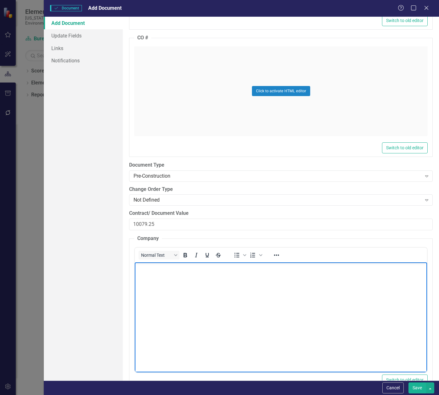
click at [148, 276] on body "Rich Text Area. Press ALT-0 for help." at bounding box center [281, 309] width 293 height 95
paste body "Rich Text Area. Press ALT-0 for help."
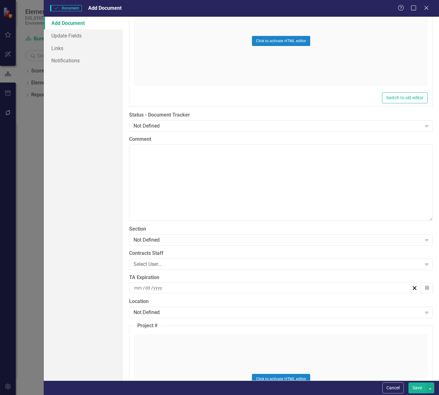
scroll to position [1229, 0]
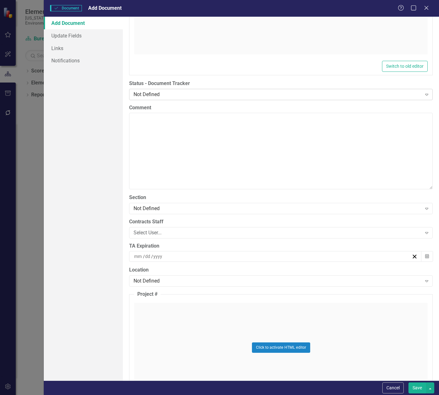
click at [170, 90] on div "Not Defined Expand" at bounding box center [281, 94] width 304 height 11
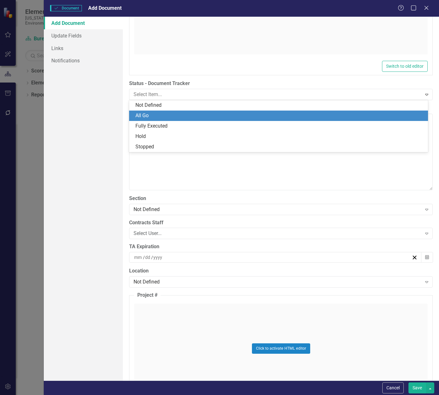
click at [165, 118] on div "All Go" at bounding box center [280, 115] width 289 height 7
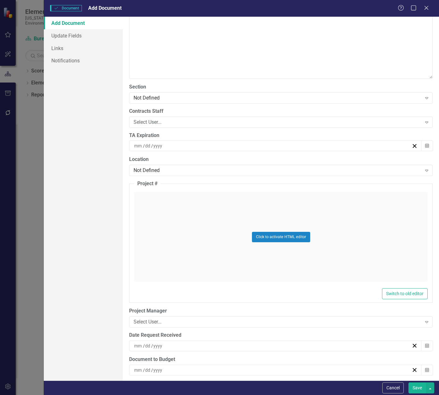
scroll to position [1355, 0]
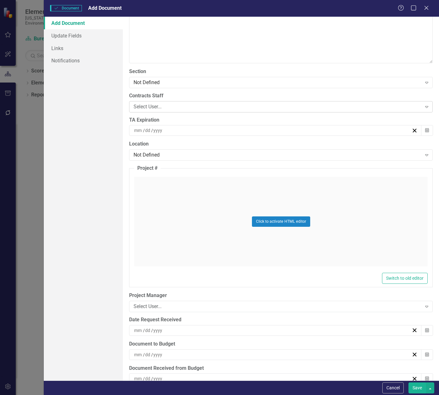
click at [153, 107] on div "Select User..." at bounding box center [278, 106] width 288 height 7
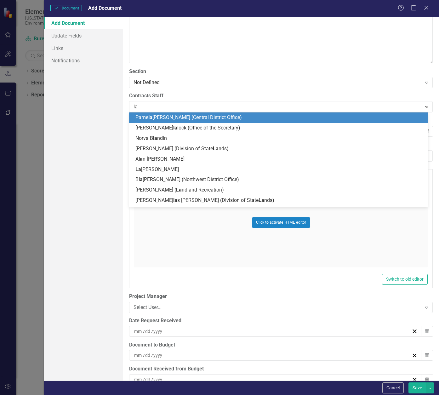
type input "[PERSON_NAME]"
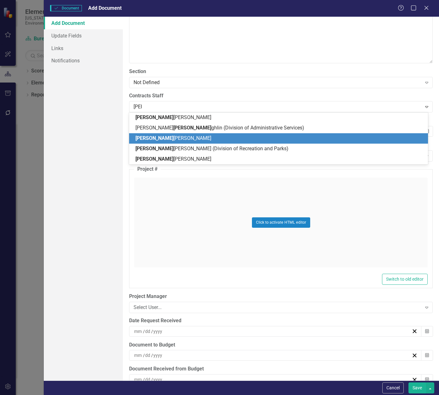
click at [159, 137] on span "[PERSON_NAME] [PERSON_NAME]" at bounding box center [174, 138] width 76 height 6
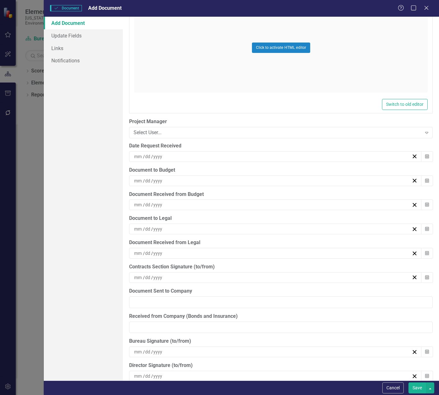
scroll to position [1544, 0]
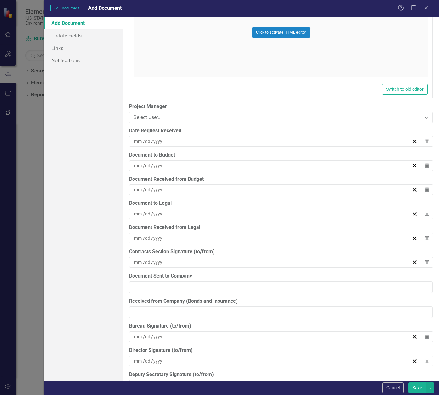
click at [184, 141] on div "/ /" at bounding box center [272, 141] width 278 height 6
click at [303, 200] on abbr "15" at bounding box center [304, 200] width 5 height 5
click at [183, 164] on div "/ /" at bounding box center [272, 166] width 278 height 6
click at [259, 235] on abbr "19" at bounding box center [257, 236] width 5 height 5
click at [192, 188] on div "/ /" at bounding box center [272, 190] width 278 height 6
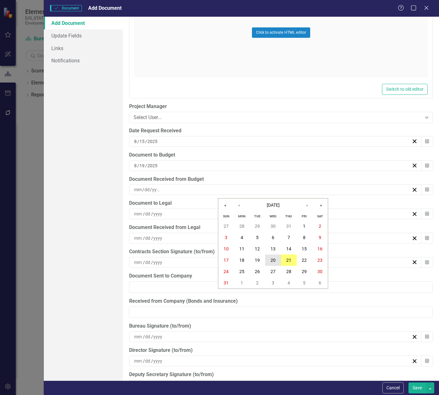
click at [274, 261] on abbr "20" at bounding box center [273, 260] width 5 height 5
click at [187, 213] on div "/ /" at bounding box center [272, 214] width 278 height 6
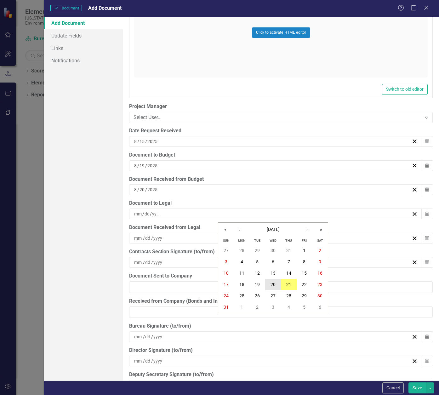
click at [272, 284] on abbr "20" at bounding box center [273, 284] width 5 height 5
click at [186, 236] on div "/ /" at bounding box center [272, 238] width 278 height 6
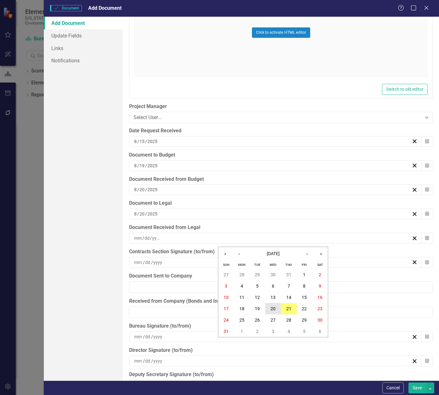
click at [274, 308] on abbr "20" at bounding box center [273, 308] width 5 height 5
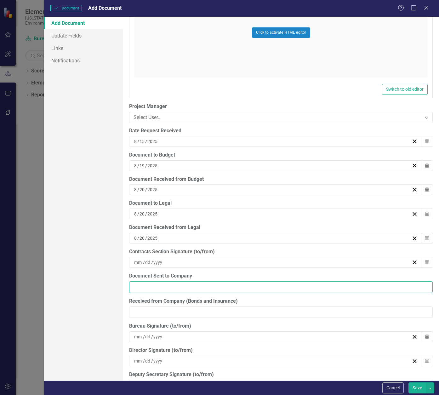
click at [174, 287] on input "Document Sent to Company" at bounding box center [281, 287] width 304 height 12
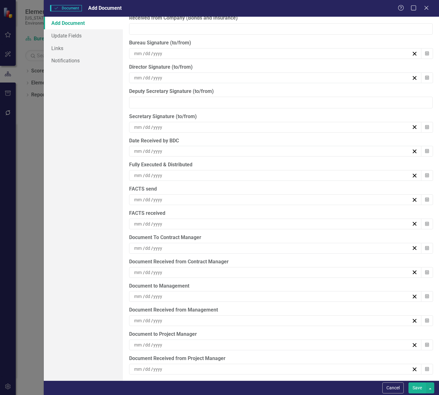
scroll to position [1831, 0]
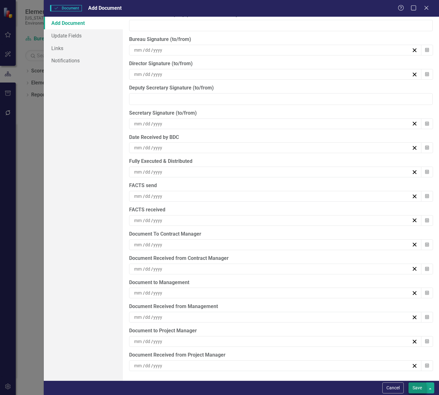
type input "[DATE]"
click at [419, 387] on button "Save" at bounding box center [418, 388] width 18 height 11
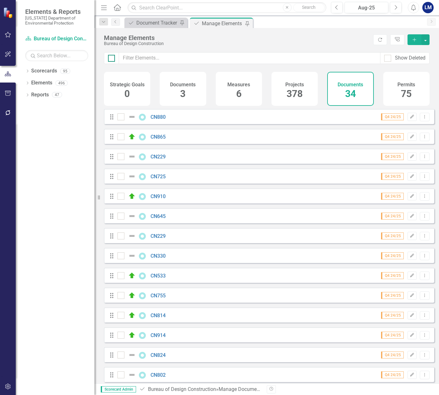
click at [112, 57] on input "checkbox" at bounding box center [110, 57] width 4 height 4
checkbox input "true"
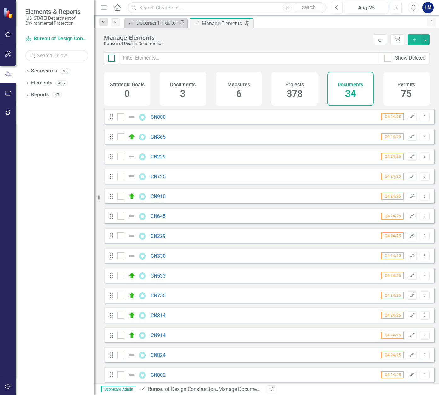
checkbox input "true"
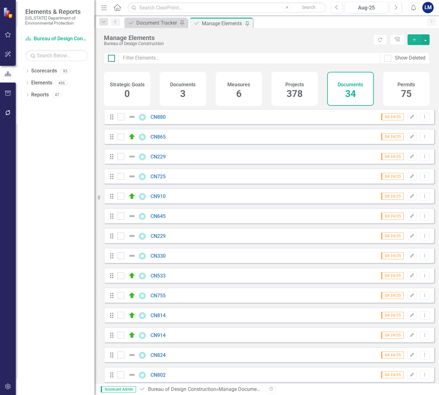
checkbox input "true"
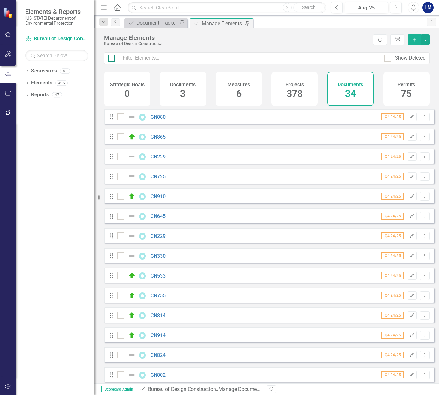
checkbox input "true"
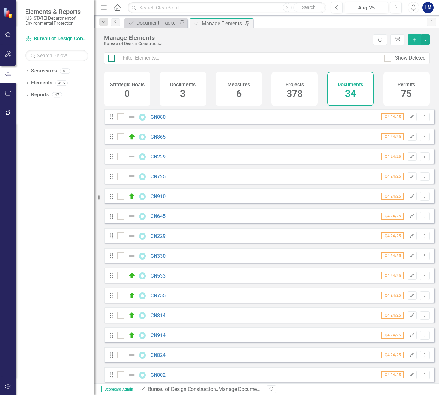
checkbox input "true"
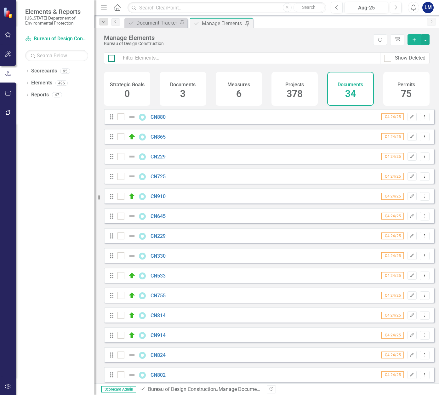
checkbox input "true"
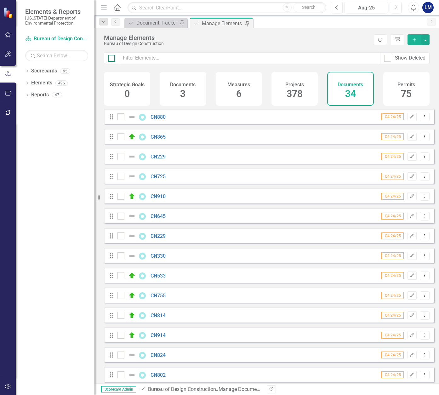
checkbox input "true"
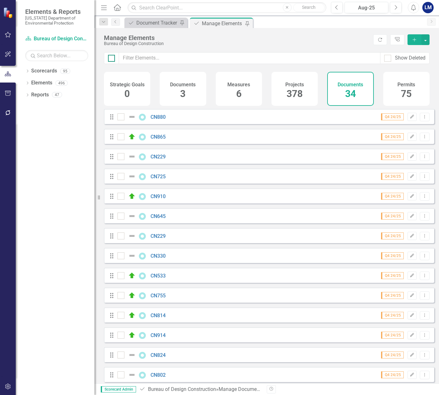
checkbox input "true"
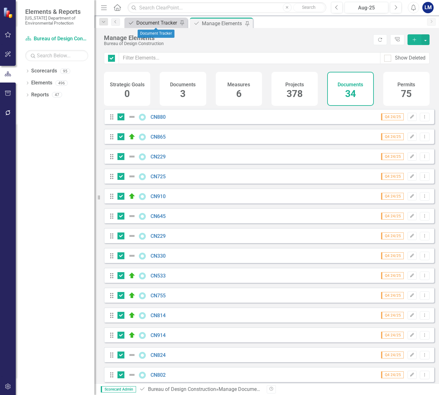
click at [160, 23] on div "Document Tracker" at bounding box center [157, 23] width 42 height 8
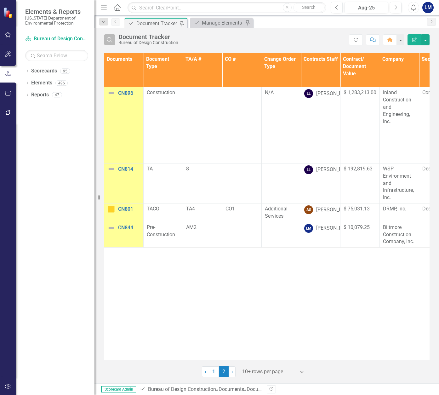
click at [112, 41] on icon "Search" at bounding box center [109, 40] width 7 height 6
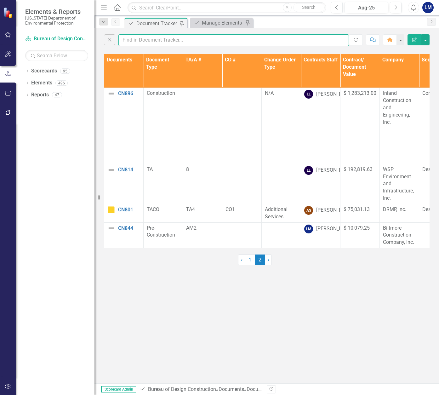
click at [135, 40] on input "text" at bounding box center [234, 40] width 231 height 12
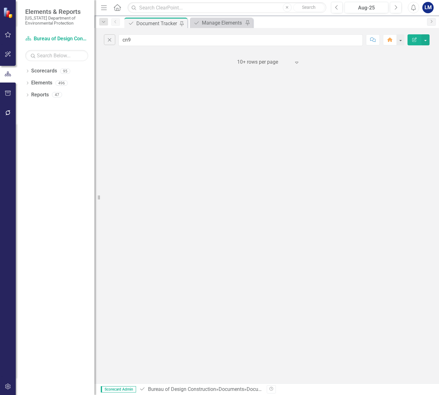
drag, startPoint x: 142, startPoint y: 119, endPoint x: 142, endPoint y: 124, distance: 4.4
click at [142, 124] on div "Close cn9 Comment Home Edit Report ‹ Previous 1 › Next 10+ rows per page Expand" at bounding box center [267, 206] width 345 height 356
click at [135, 41] on input "cn9" at bounding box center [241, 40] width 245 height 12
type input "cn912"
click at [415, 38] on icon "Edit Report" at bounding box center [415, 40] width 6 height 4
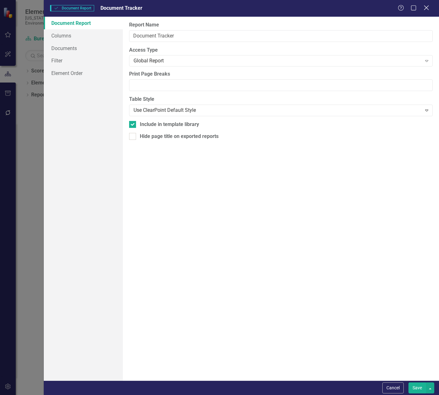
click at [425, 7] on icon "Close" at bounding box center [427, 8] width 8 height 6
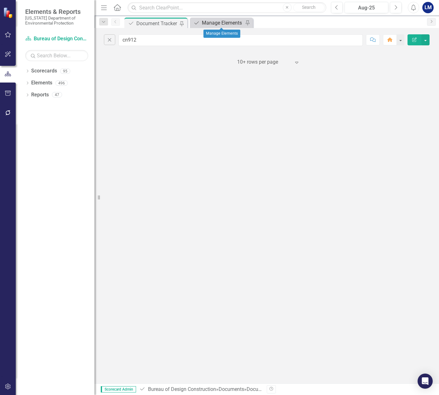
click at [227, 23] on div "Manage Elements" at bounding box center [223, 23] width 42 height 8
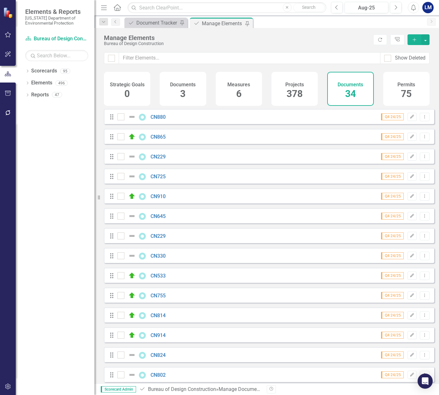
click at [358, 86] on h4 "Documents" at bounding box center [351, 85] width 26 height 6
click at [416, 38] on icon "Add" at bounding box center [415, 40] width 6 height 4
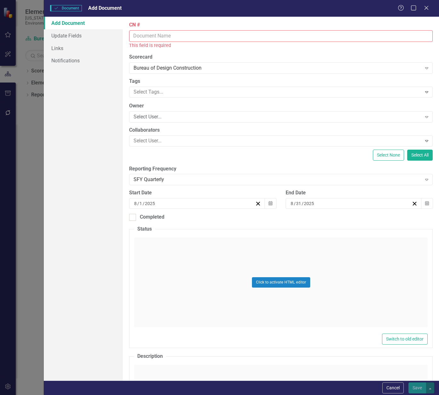
click at [157, 36] on input "CN #" at bounding box center [281, 36] width 304 height 12
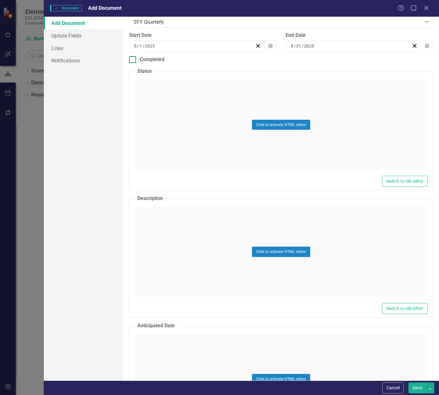
scroll to position [158, 0]
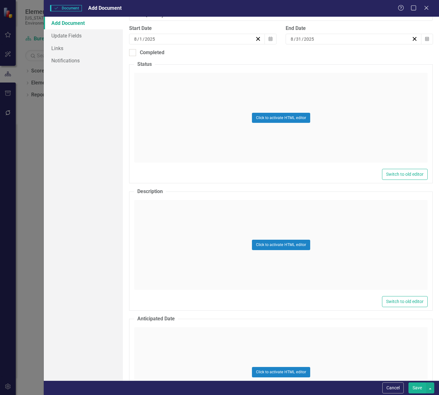
type input "CN912"
click at [152, 84] on div "Click to activate HTML editor" at bounding box center [281, 118] width 294 height 90
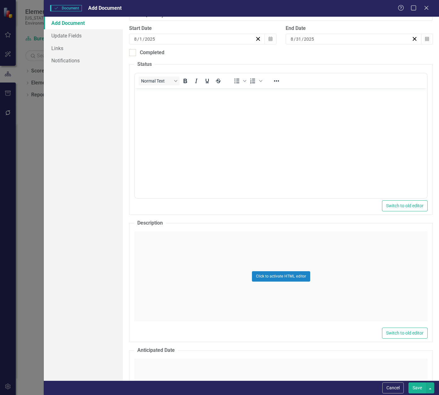
scroll to position [0, 0]
click at [151, 97] on p "Rich Text Area. Press ALT-0 for help." at bounding box center [280, 94] width 289 height 8
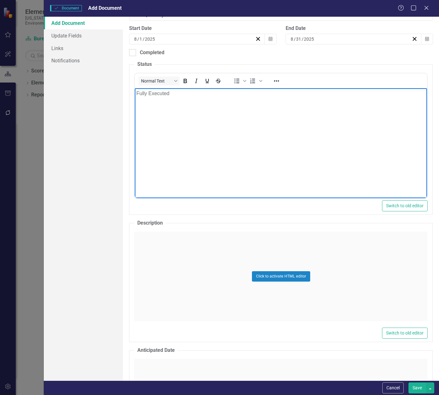
click at [165, 239] on div "Click to activate HTML editor" at bounding box center [281, 277] width 294 height 90
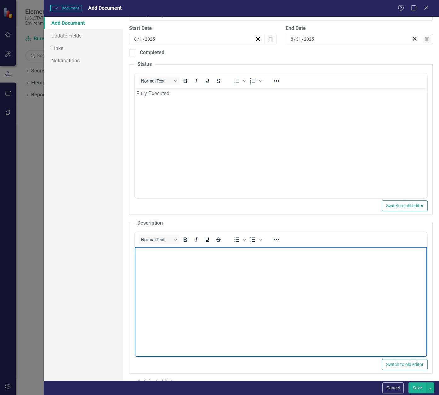
click at [162, 252] on p "Rich Text Area. Press ALT-0 for help." at bounding box center [280, 253] width 289 height 8
paste body "Rich Text Area. Press ALT-0 for help."
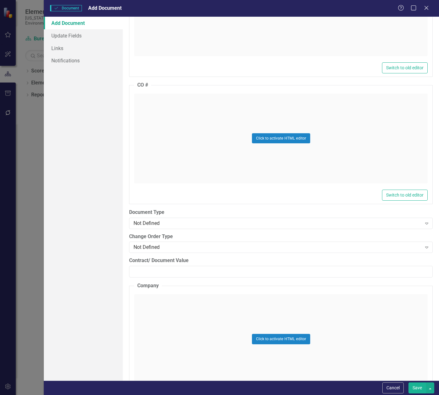
scroll to position [725, 0]
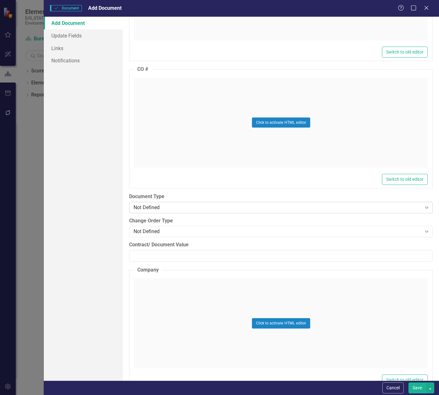
click at [167, 206] on div "Not Defined" at bounding box center [278, 207] width 288 height 7
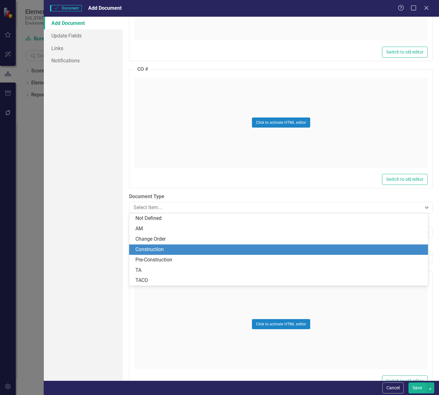
click at [177, 251] on div "Construction" at bounding box center [280, 249] width 289 height 7
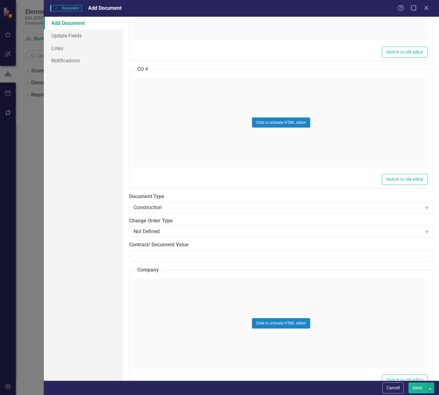
click at [154, 289] on div "Click to activate HTML editor" at bounding box center [281, 324] width 294 height 90
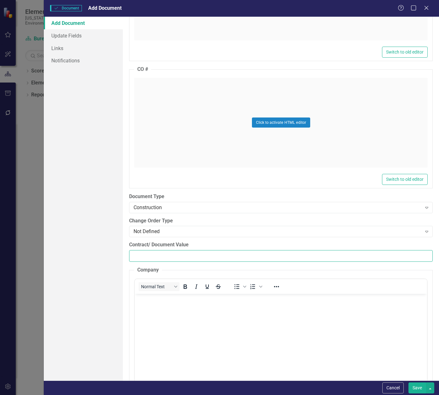
click at [151, 254] on input "Contract/ Document Value" at bounding box center [281, 256] width 304 height 12
paste input "1214074.58"
type input "1214074.58"
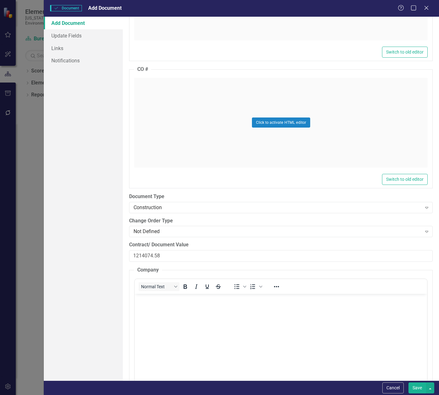
click at [165, 319] on body "Rich Text Area. Press ALT-0 for help." at bounding box center [281, 341] width 293 height 95
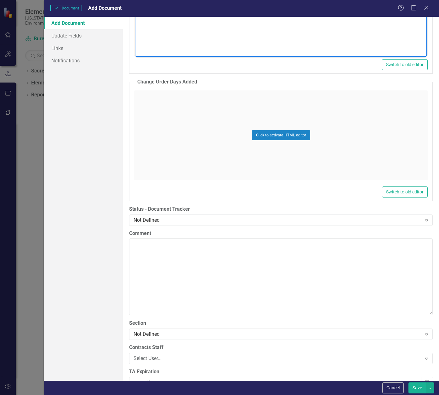
scroll to position [1166, 0]
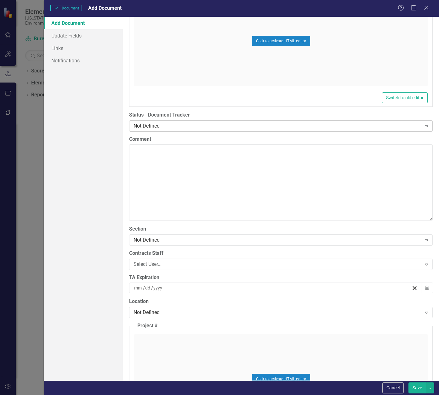
click at [160, 126] on div "Not Defined" at bounding box center [278, 125] width 288 height 7
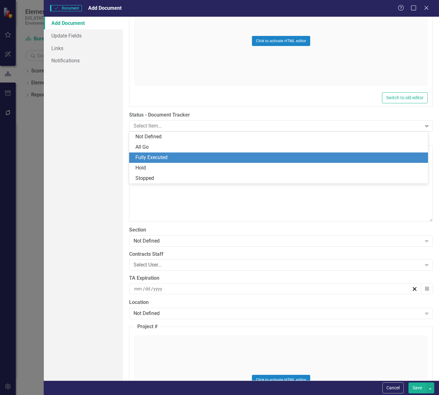
click at [170, 159] on div "Fully Executed" at bounding box center [280, 157] width 289 height 7
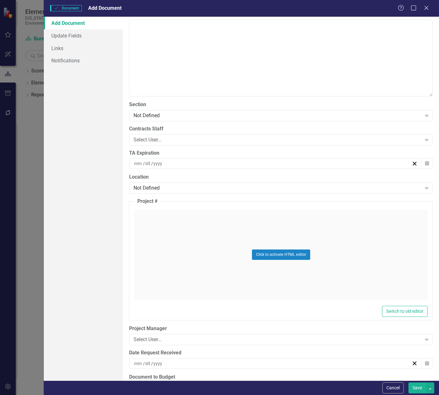
scroll to position [1292, 0]
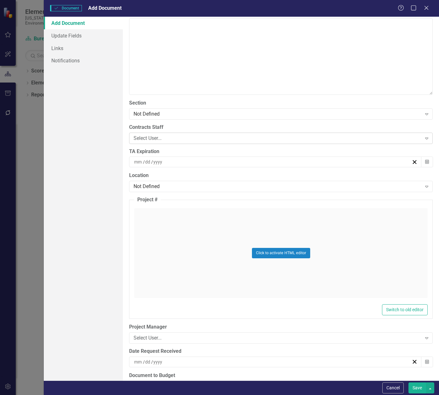
click at [170, 137] on div "Select User..." at bounding box center [278, 138] width 288 height 7
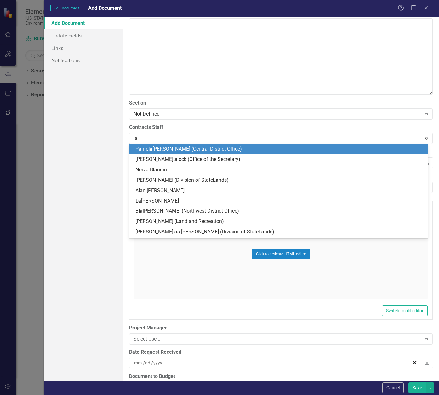
type input "[PERSON_NAME]"
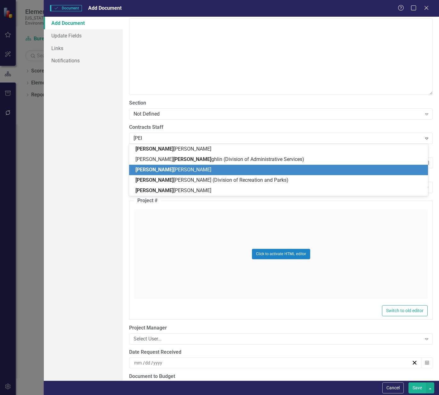
click at [182, 169] on div "[PERSON_NAME] [PERSON_NAME]" at bounding box center [280, 169] width 289 height 7
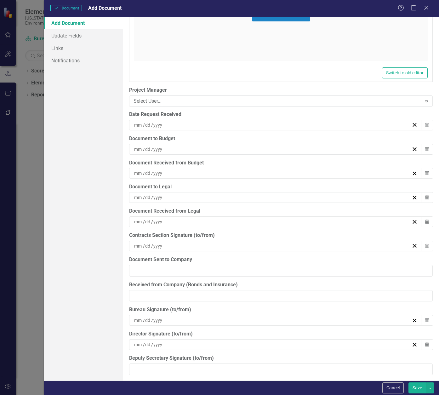
scroll to position [1544, 0]
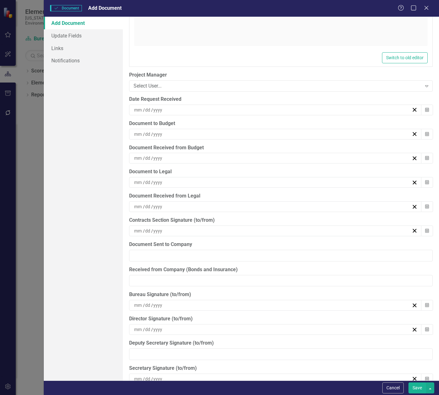
click at [170, 108] on div "/ /" at bounding box center [272, 110] width 278 height 6
click at [241, 126] on button "‹" at bounding box center [239, 126] width 14 height 14
click at [261, 179] on button "22" at bounding box center [258, 180] width 16 height 11
click at [182, 136] on div "/ /" at bounding box center [272, 134] width 278 height 6
click at [240, 148] on button "‹" at bounding box center [239, 150] width 14 height 14
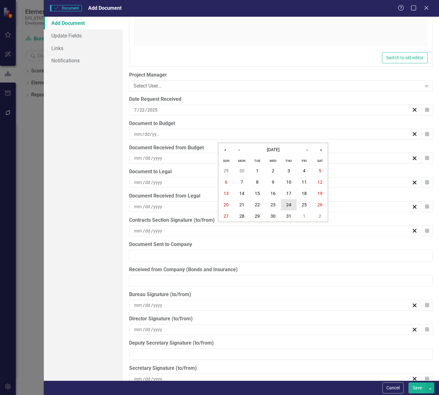
click at [290, 205] on abbr "24" at bounding box center [289, 204] width 5 height 5
click at [188, 159] on div "/ /" at bounding box center [272, 158] width 278 height 6
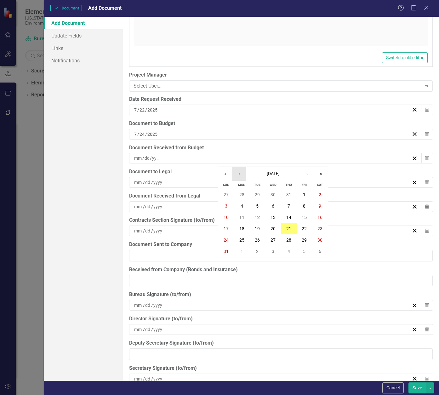
click at [240, 176] on button "‹" at bounding box center [239, 174] width 14 height 14
click at [288, 227] on abbr "24" at bounding box center [289, 228] width 5 height 5
click at [189, 181] on div "/ /" at bounding box center [272, 182] width 278 height 6
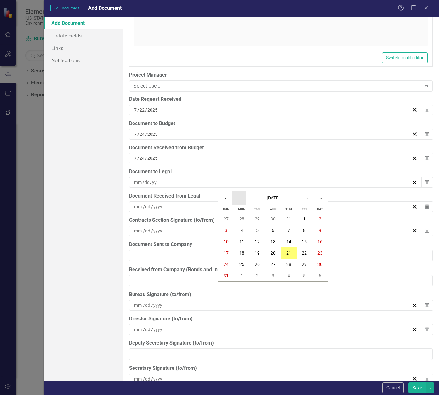
click at [240, 198] on button "‹" at bounding box center [239, 198] width 14 height 14
click at [287, 253] on abbr "24" at bounding box center [289, 253] width 5 height 5
click at [194, 204] on div "/ /" at bounding box center [272, 207] width 278 height 6
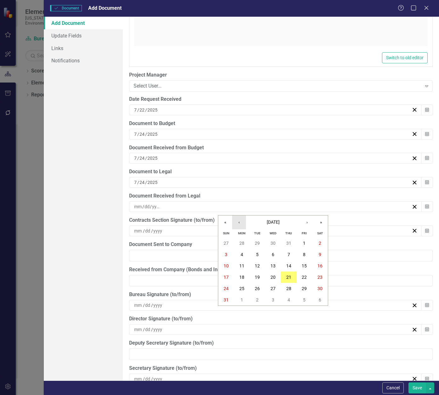
click at [240, 222] on button "‹" at bounding box center [239, 223] width 14 height 14
click at [303, 279] on abbr "25" at bounding box center [304, 277] width 5 height 5
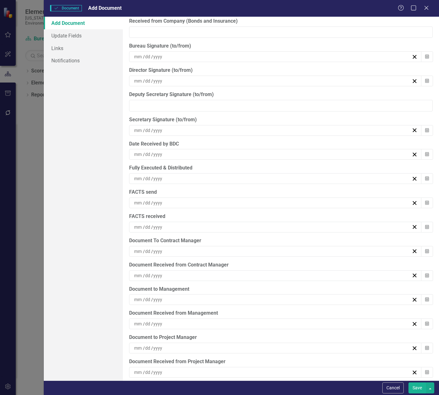
scroll to position [1800, 0]
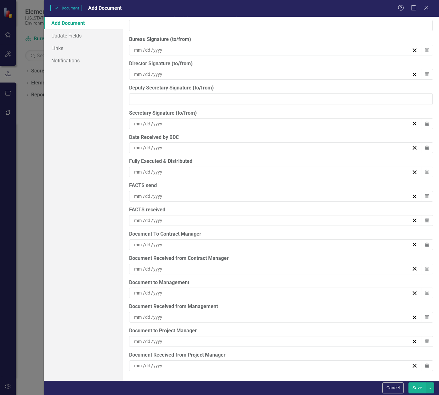
click at [194, 343] on div "/ /" at bounding box center [272, 342] width 278 height 6
click at [240, 248] on button "‹" at bounding box center [239, 250] width 14 height 14
click at [307, 305] on abbr "25" at bounding box center [304, 304] width 5 height 5
click at [193, 365] on div "/ /" at bounding box center [272, 366] width 278 height 6
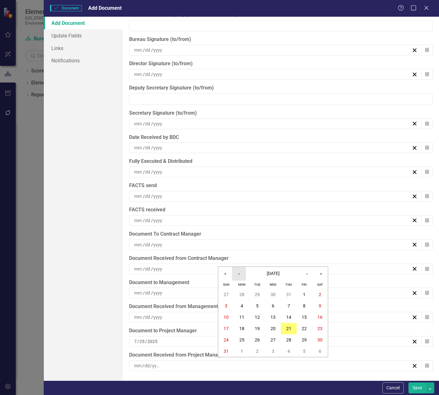
click at [240, 274] on button "‹" at bounding box center [239, 274] width 14 height 14
click at [300, 329] on button "25" at bounding box center [305, 328] width 16 height 11
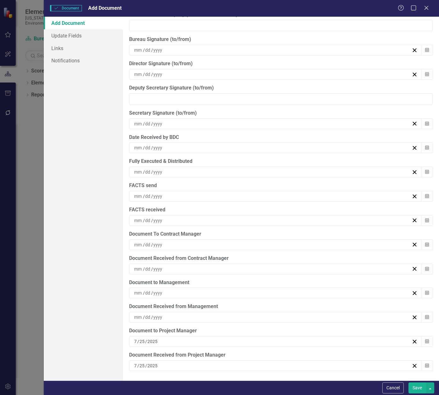
click at [195, 246] on div "/ /" at bounding box center [272, 245] width 278 height 6
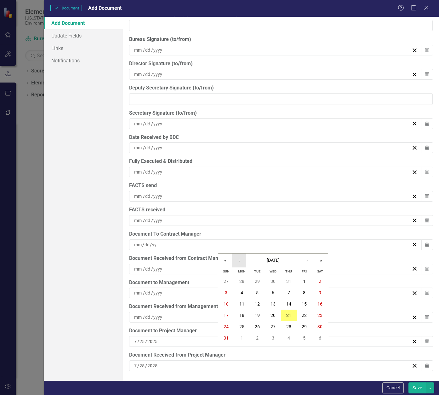
click at [240, 261] on button "‹" at bounding box center [239, 261] width 14 height 14
click at [305, 315] on abbr "25" at bounding box center [304, 315] width 5 height 5
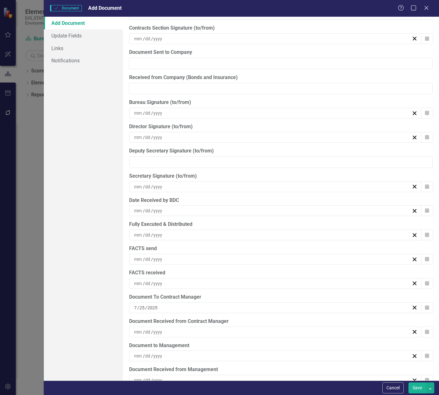
scroll to position [1705, 0]
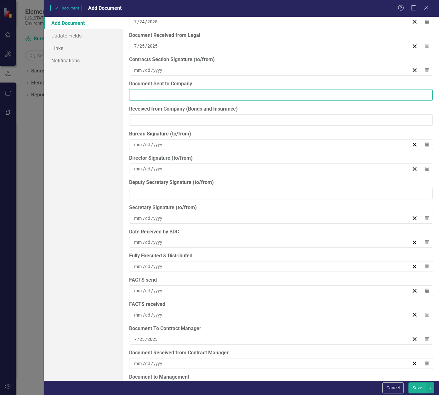
click at [193, 94] on input "Document Sent to Company" at bounding box center [281, 95] width 304 height 12
type input "[DATE]"
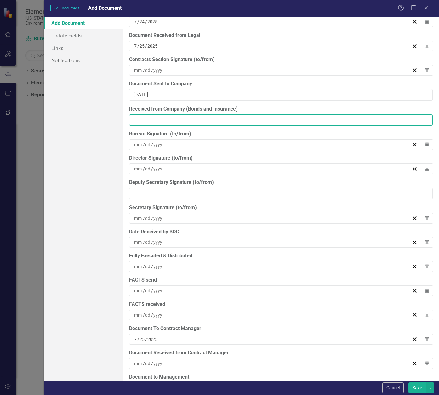
click at [206, 119] on input "Received from Company (Bonds and Insurance)" at bounding box center [281, 120] width 304 height 12
type input "[DATE]"
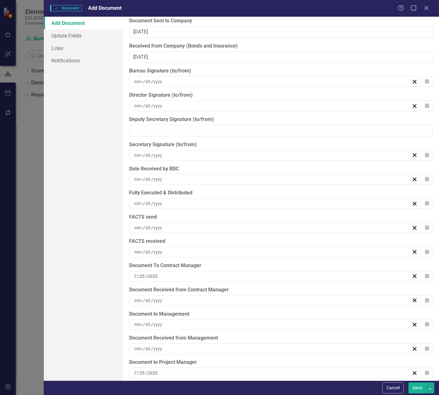
scroll to position [1800, 0]
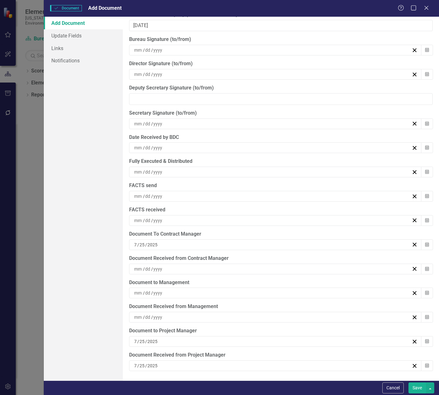
click at [183, 293] on div "/ /" at bounding box center [272, 293] width 278 height 6
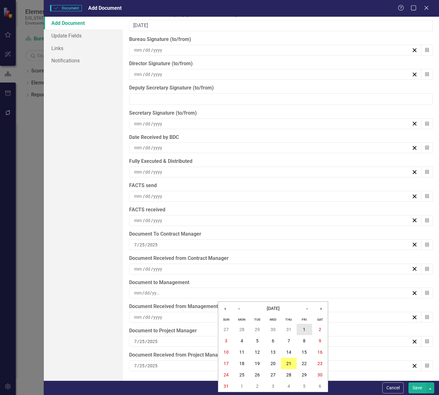
click at [304, 327] on abbr "1" at bounding box center [304, 329] width 3 height 5
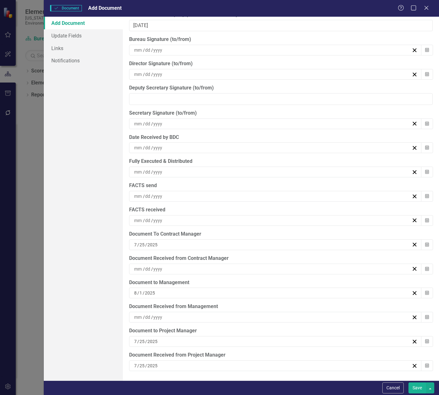
click at [193, 316] on div "/ /" at bounding box center [272, 317] width 278 height 6
click at [257, 281] on abbr "19" at bounding box center [257, 280] width 5 height 5
click at [178, 169] on div "/ /" at bounding box center [275, 172] width 293 height 11
click at [259, 240] on button "19" at bounding box center [258, 242] width 16 height 11
click at [179, 194] on div "/ /" at bounding box center [272, 196] width 278 height 6
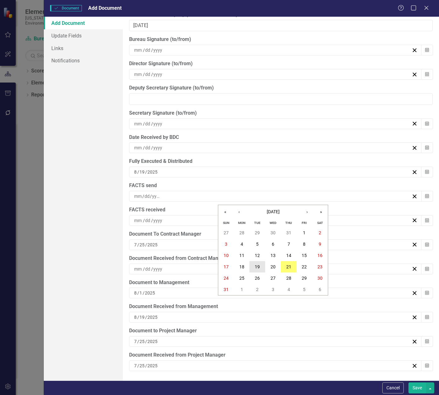
click at [261, 265] on button "19" at bounding box center [258, 266] width 16 height 11
click at [183, 220] on div "/ /" at bounding box center [272, 220] width 278 height 6
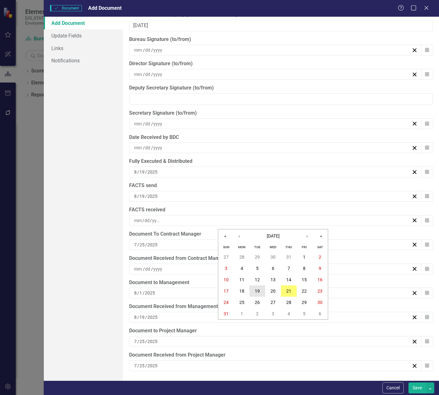
click at [258, 290] on abbr "19" at bounding box center [257, 291] width 5 height 5
click at [418, 388] on button "Save" at bounding box center [418, 388] width 18 height 11
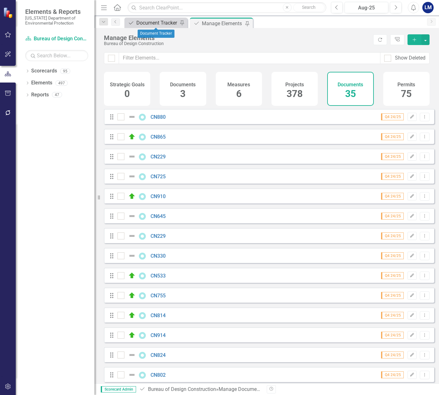
click at [157, 22] on div "Document Tracker" at bounding box center [157, 23] width 42 height 8
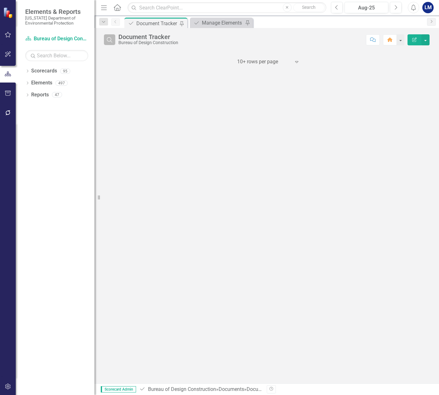
click at [112, 38] on icon "Search" at bounding box center [109, 40] width 7 height 6
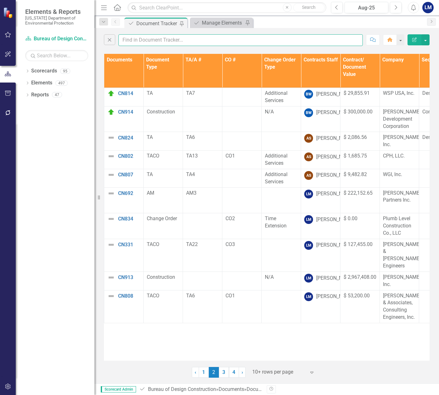
click at [144, 39] on input "text" at bounding box center [241, 40] width 245 height 12
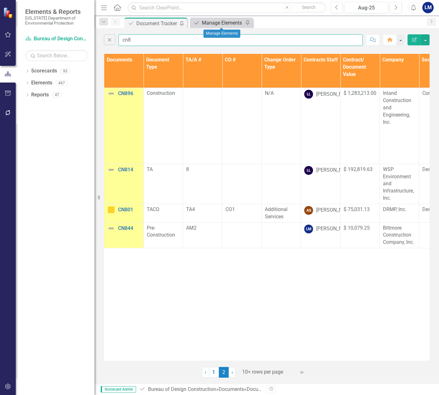
type input "cn8"
click at [223, 21] on div "Manage Elements" at bounding box center [223, 23] width 42 height 8
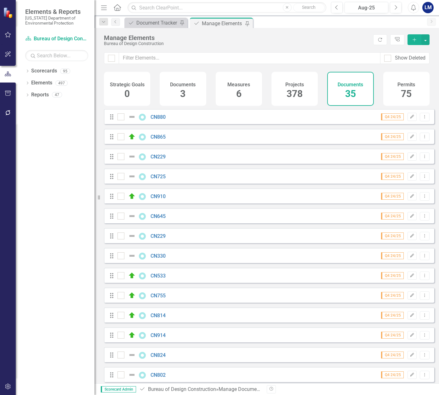
click at [354, 88] on div "35" at bounding box center [350, 94] width 11 height 14
click at [415, 38] on icon "Add" at bounding box center [415, 40] width 6 height 4
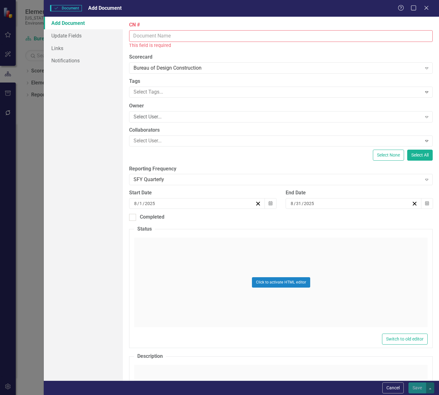
click at [140, 37] on input "CN #" at bounding box center [281, 36] width 304 height 12
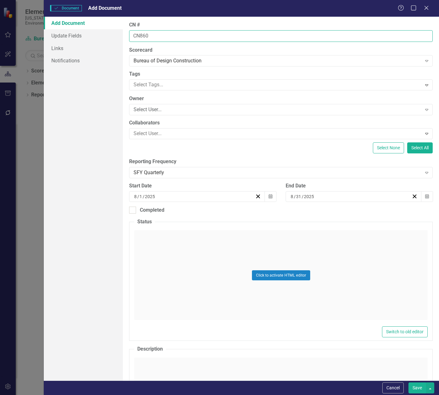
type input "CN860"
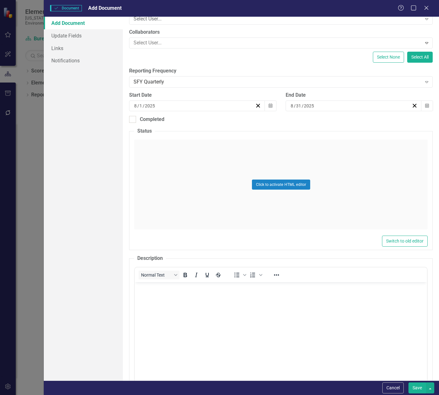
scroll to position [126, 0]
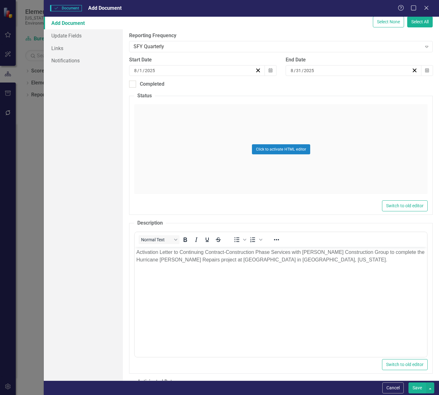
click at [171, 113] on div "Click to activate HTML editor" at bounding box center [281, 149] width 294 height 90
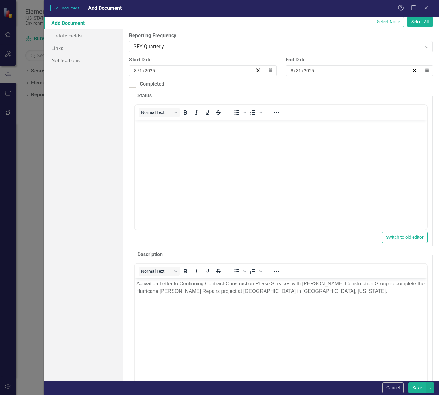
scroll to position [0, 0]
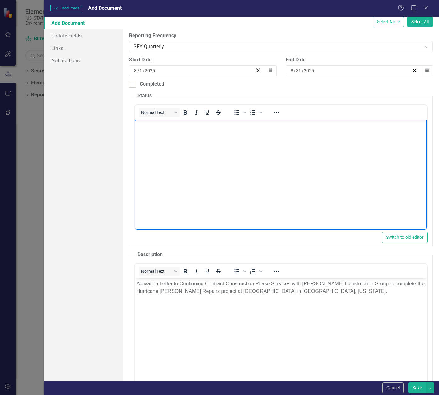
click at [164, 132] on body "Rich Text Area. Press ALT-0 for help." at bounding box center [281, 167] width 293 height 95
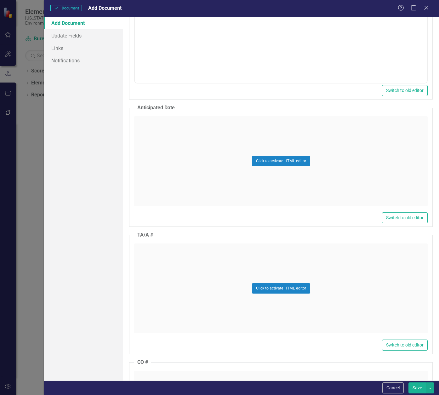
scroll to position [473, 0]
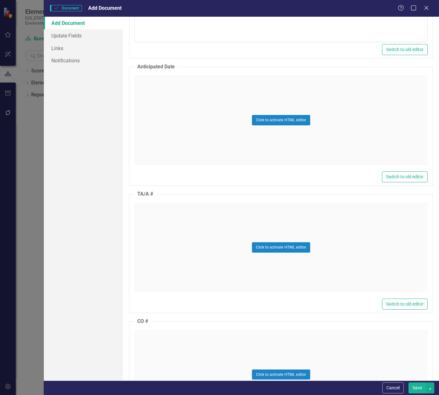
click at [162, 223] on div "Click to activate HTML editor" at bounding box center [281, 248] width 294 height 90
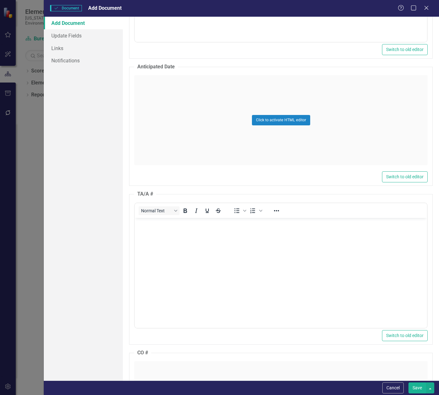
scroll to position [0, 0]
click at [164, 233] on body "Rich Text Area. Press ALT-0 for help." at bounding box center [281, 265] width 293 height 95
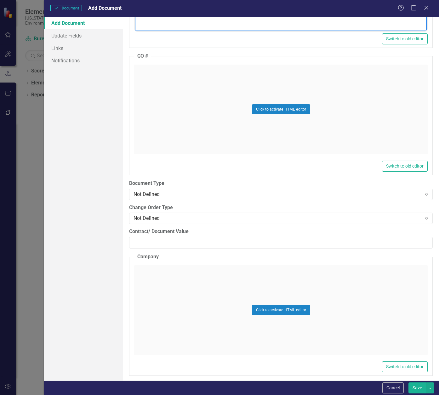
scroll to position [820, 0]
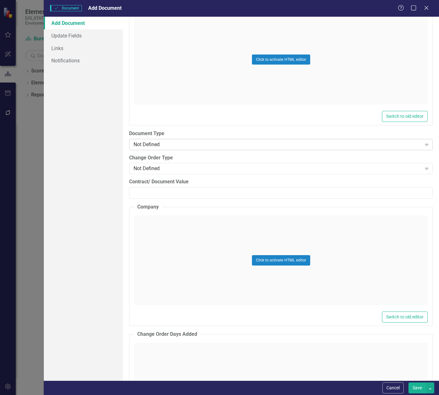
click at [169, 142] on div "Not Defined" at bounding box center [278, 144] width 288 height 7
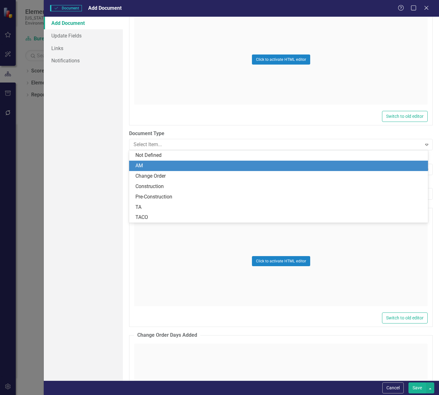
click at [171, 166] on div "AM" at bounding box center [280, 165] width 289 height 7
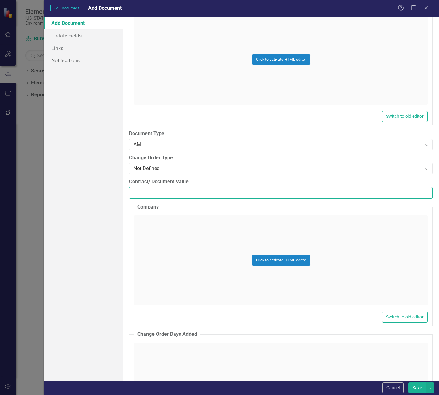
click at [160, 191] on input "Contract/ Document Value" at bounding box center [281, 193] width 304 height 12
paste input "324035.56"
type input "324035.56"
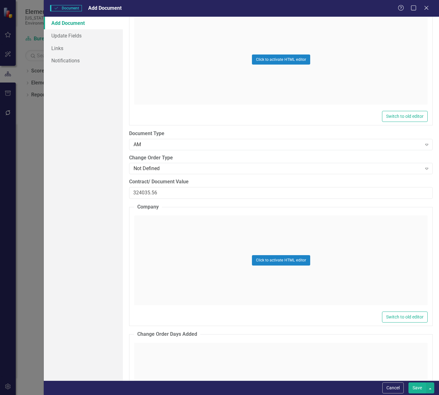
click at [161, 239] on div "Click to activate HTML editor" at bounding box center [281, 261] width 294 height 90
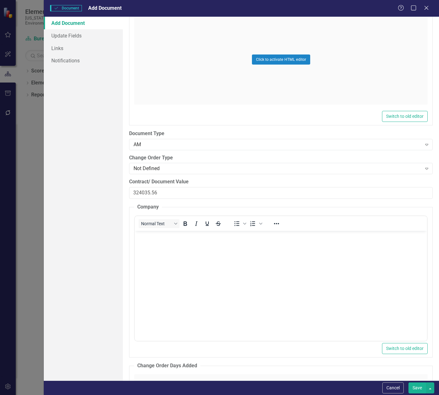
scroll to position [0, 0]
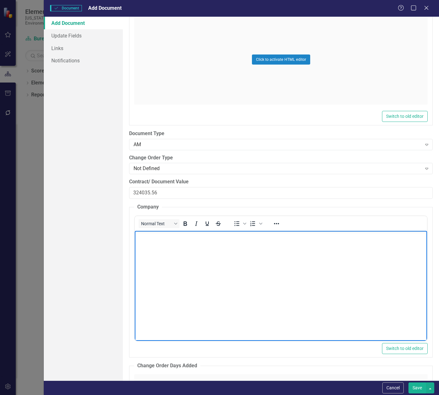
click at [162, 246] on body "Rich Text Area. Press ALT-0 for help." at bounding box center [281, 278] width 293 height 95
paste body "Rich Text Area. Press ALT-0 for help."
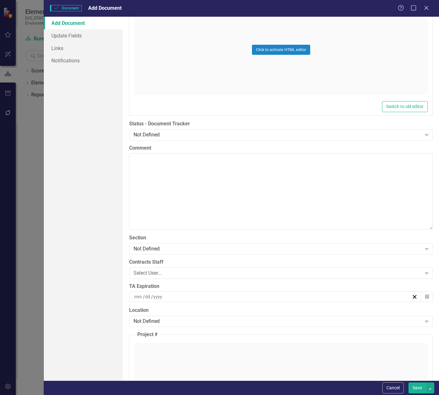
scroll to position [1229, 0]
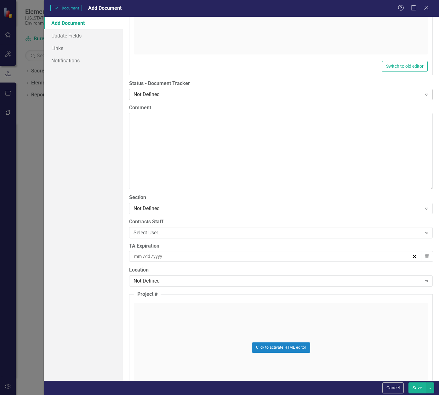
click at [177, 97] on div "Not Defined" at bounding box center [278, 94] width 288 height 7
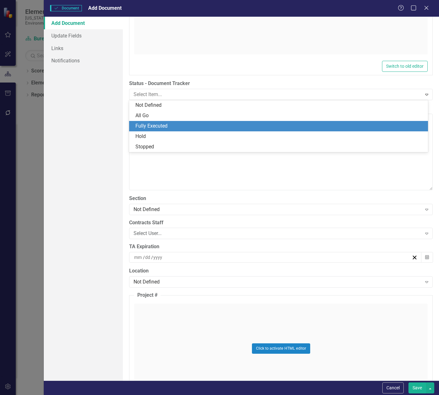
click at [170, 127] on div "Fully Executed" at bounding box center [280, 126] width 289 height 7
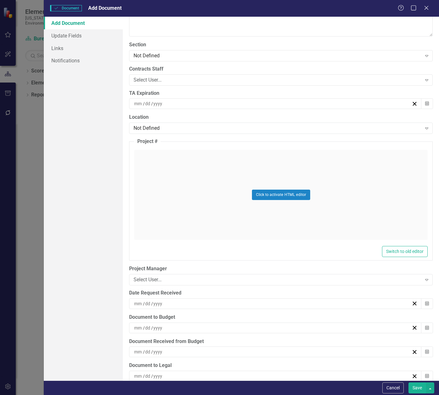
scroll to position [1418, 0]
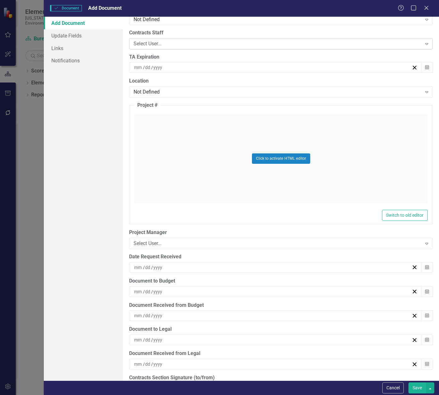
click at [161, 43] on div "Select User..." at bounding box center [278, 43] width 288 height 7
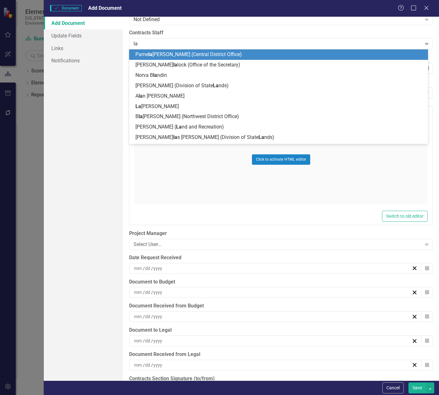
type input "[PERSON_NAME]"
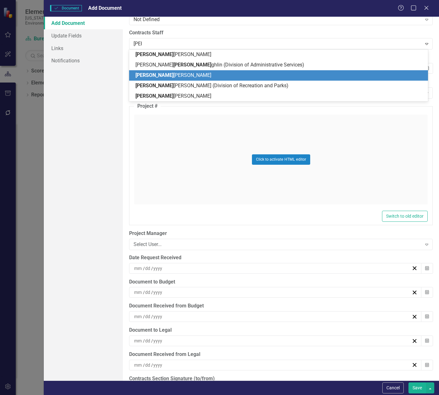
click at [171, 74] on span "[PERSON_NAME] [PERSON_NAME]" at bounding box center [174, 75] width 76 height 6
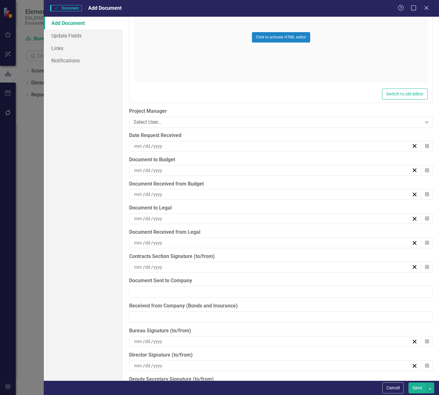
scroll to position [1544, 0]
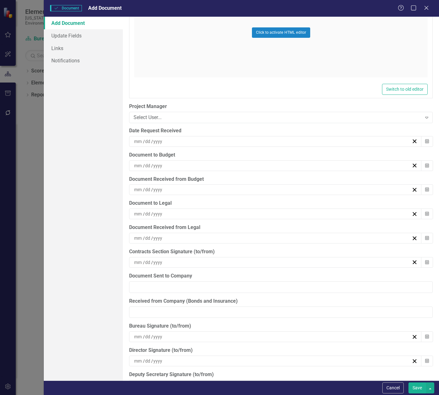
click at [188, 164] on div "/ /" at bounding box center [272, 166] width 278 height 6
click at [241, 178] on button "‹" at bounding box center [239, 182] width 14 height 14
click at [276, 247] on button "30" at bounding box center [273, 247] width 16 height 11
click at [190, 189] on div "/ /" at bounding box center [272, 190] width 278 height 6
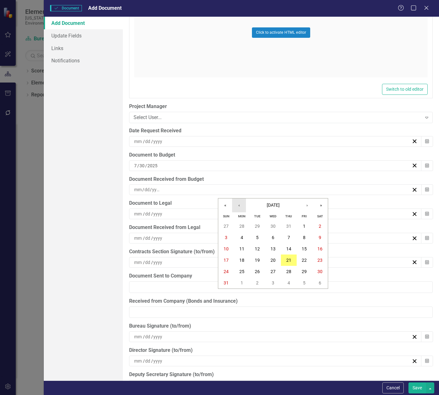
click at [242, 204] on button "‹" at bounding box center [239, 206] width 14 height 14
click at [273, 271] on abbr "30" at bounding box center [273, 271] width 5 height 5
click at [193, 211] on div "/ /" at bounding box center [272, 214] width 278 height 6
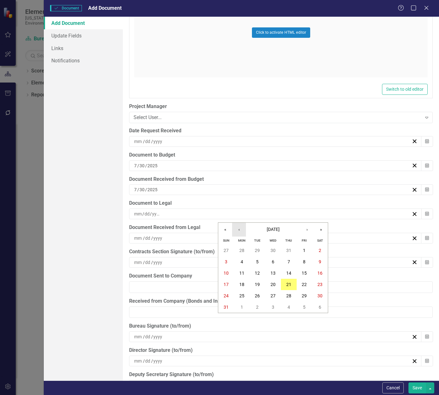
click at [242, 229] on button "‹" at bounding box center [239, 230] width 14 height 14
click at [275, 297] on abbr "30" at bounding box center [273, 295] width 5 height 5
click at [192, 239] on div "/ /" at bounding box center [272, 238] width 278 height 6
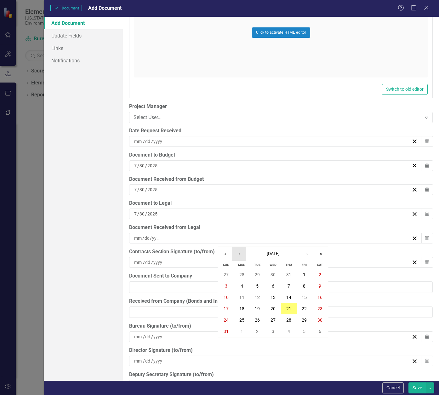
click at [240, 254] on button "‹" at bounding box center [239, 254] width 14 height 14
click at [273, 322] on abbr "30" at bounding box center [273, 320] width 5 height 5
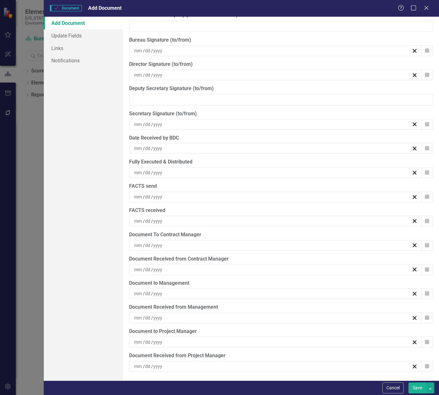
scroll to position [1831, 0]
click at [194, 290] on div "/ /" at bounding box center [275, 293] width 293 height 11
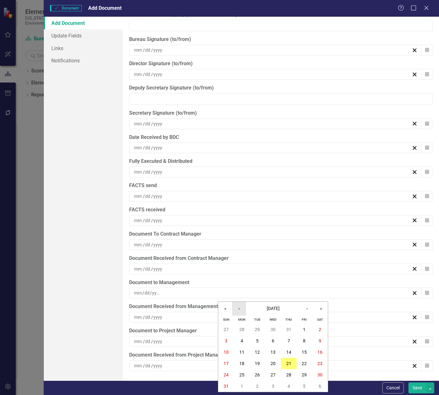
click at [242, 308] on button "‹" at bounding box center [239, 309] width 14 height 14
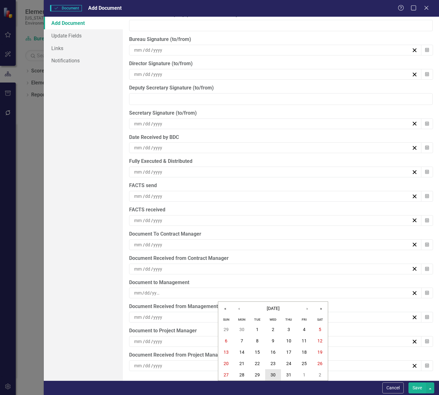
click at [274, 376] on abbr "30" at bounding box center [273, 375] width 5 height 5
click at [193, 314] on div "/ /" at bounding box center [275, 317] width 293 height 11
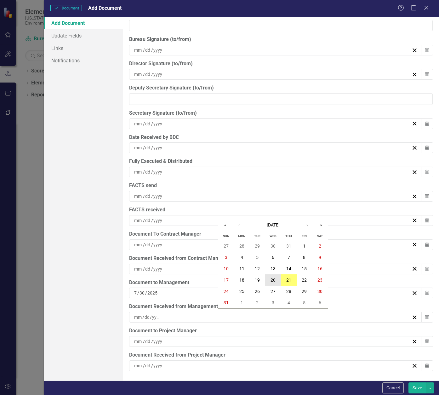
click at [274, 278] on abbr "20" at bounding box center [273, 280] width 5 height 5
click at [183, 172] on div "/ /" at bounding box center [272, 172] width 278 height 6
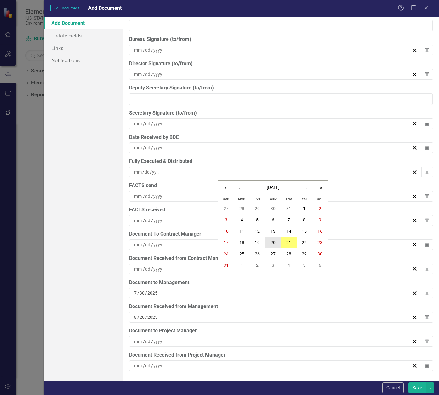
click at [272, 238] on button "20" at bounding box center [273, 242] width 16 height 11
click at [184, 195] on div "/ /" at bounding box center [272, 196] width 278 height 6
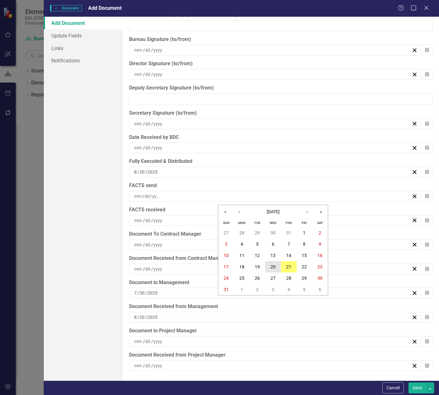
click at [269, 264] on button "20" at bounding box center [273, 266] width 16 height 11
click at [180, 219] on div "/ /" at bounding box center [272, 220] width 278 height 6
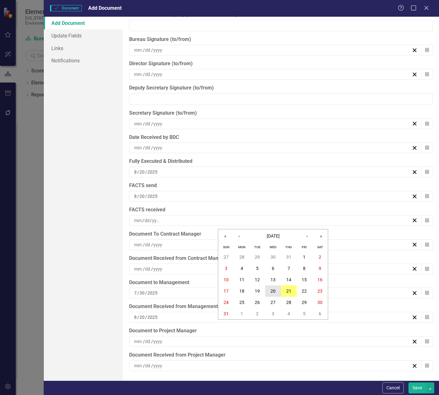
click at [275, 291] on abbr "20" at bounding box center [273, 291] width 5 height 5
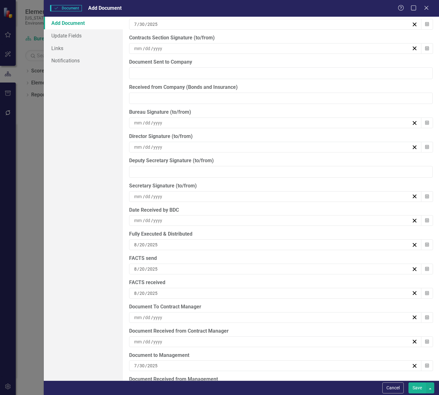
scroll to position [1737, 0]
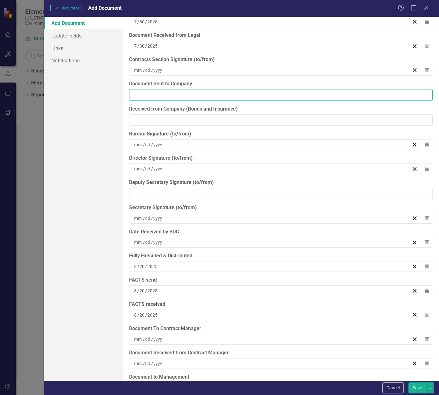
click at [205, 95] on input "Document Sent to Company" at bounding box center [281, 95] width 304 height 12
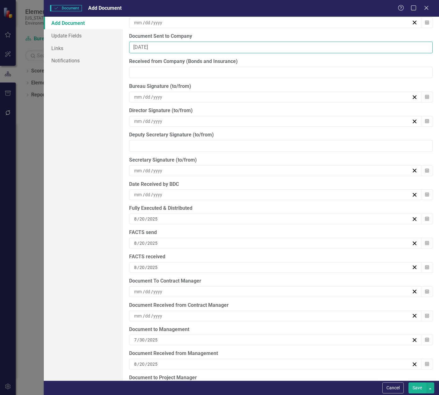
scroll to position [1831, 0]
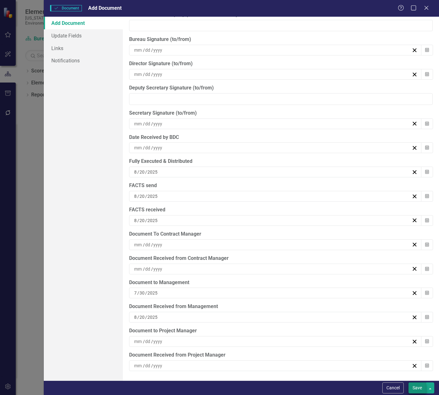
type input "[DATE]"
click at [420, 387] on button "Save" at bounding box center [418, 388] width 18 height 11
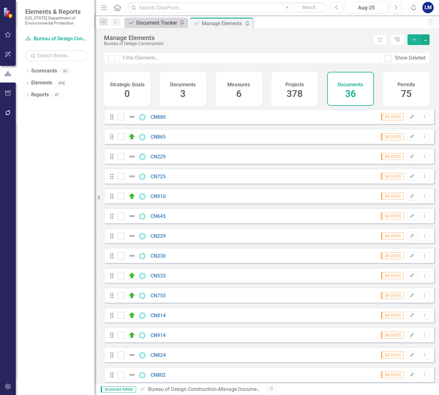
click at [164, 20] on div "Document Tracker" at bounding box center [157, 23] width 42 height 8
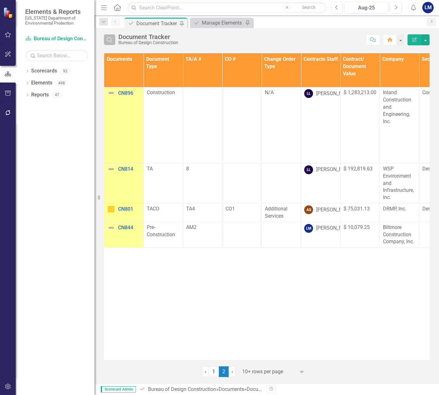
click at [114, 42] on button "Search" at bounding box center [109, 39] width 11 height 11
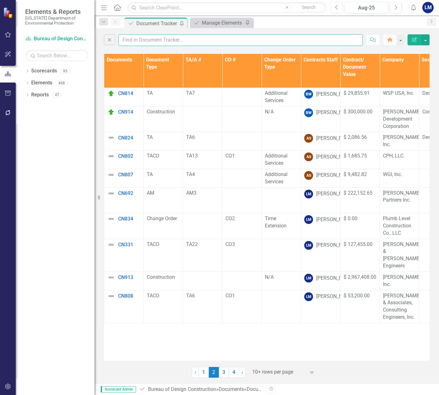
click at [137, 38] on input "text" at bounding box center [241, 40] width 245 height 12
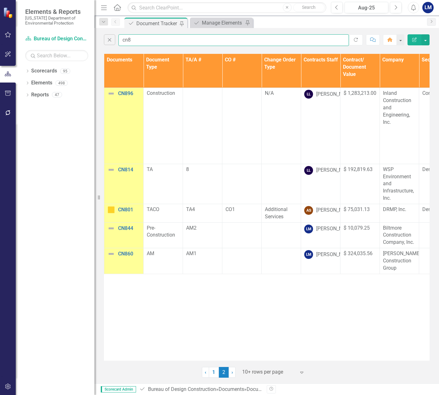
type input "cn8"
